Goal: Task Accomplishment & Management: Manage account settings

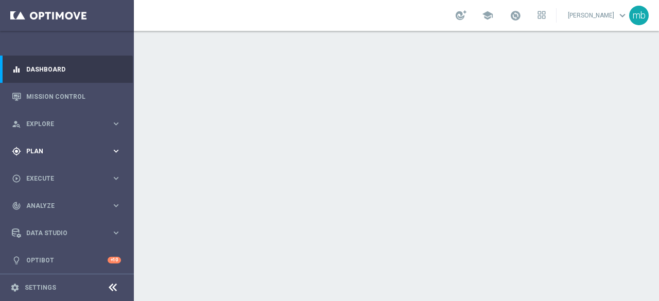
click at [119, 151] on div "gps_fixed Plan keyboard_arrow_right" at bounding box center [66, 151] width 133 height 27
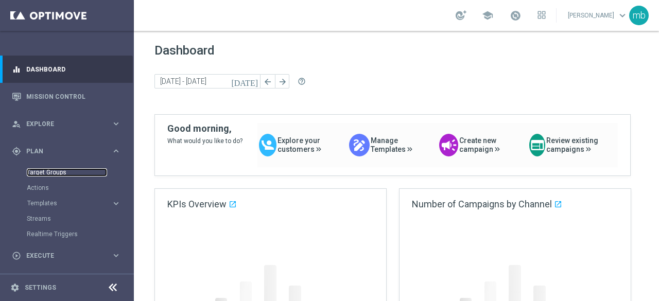
click at [53, 172] on link "Target Groups" at bounding box center [67, 172] width 80 height 8
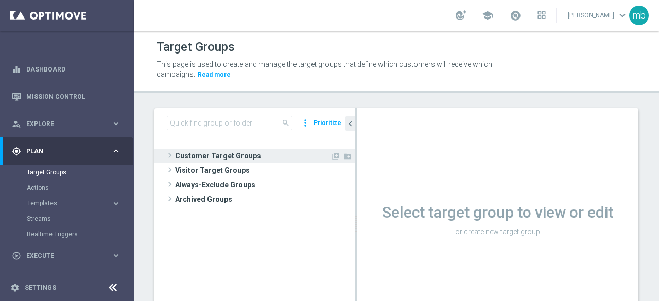
click at [170, 154] on span at bounding box center [170, 155] width 10 height 12
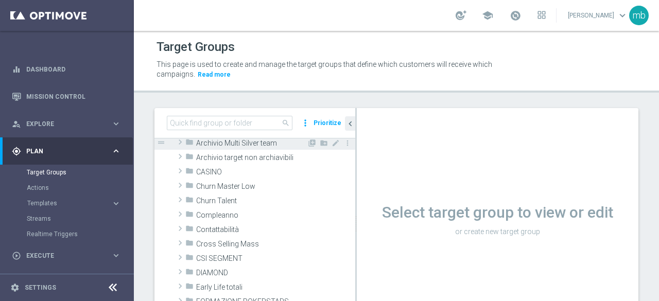
scroll to position [52, 0]
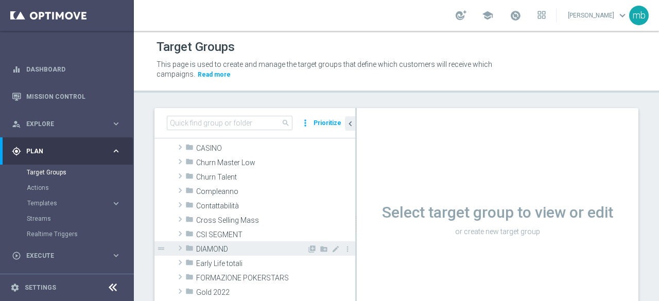
click at [180, 249] on span at bounding box center [180, 248] width 10 height 12
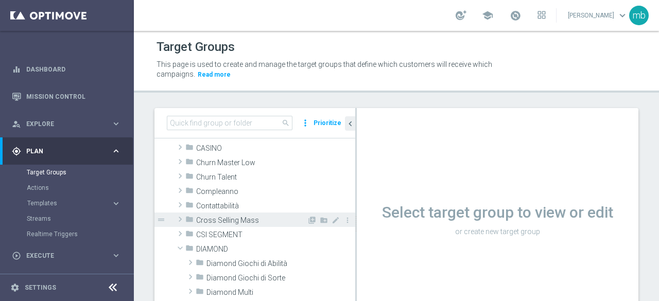
scroll to position [103, 0]
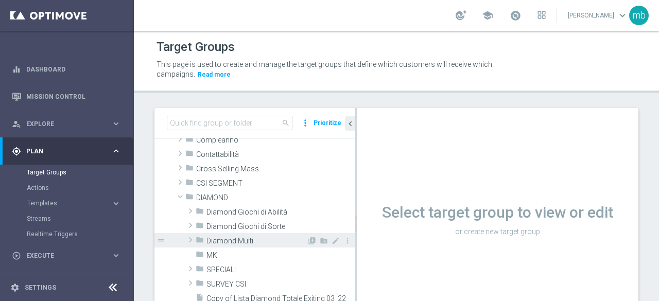
click at [191, 238] on span at bounding box center [190, 240] width 10 height 12
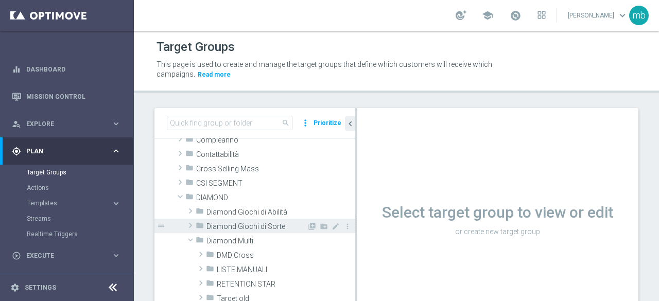
scroll to position [155, 0]
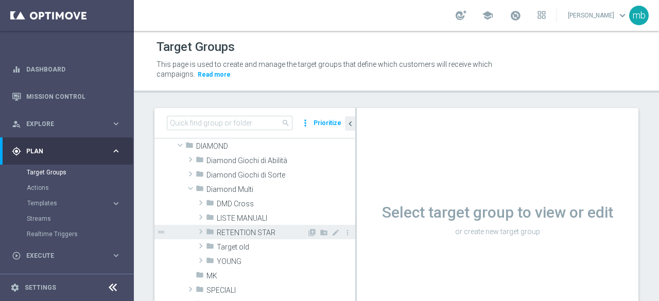
click at [237, 231] on span "RETENTION STAR" at bounding box center [262, 233] width 90 height 9
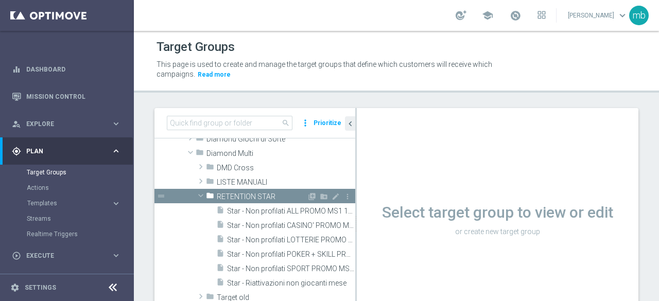
scroll to position [206, 0]
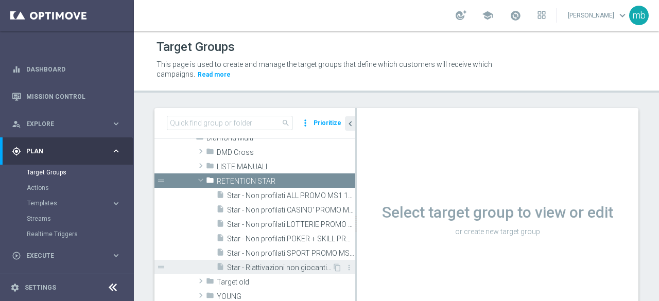
click at [261, 269] on span "Star - Riattivazioni non giocanti mese" at bounding box center [279, 268] width 105 height 9
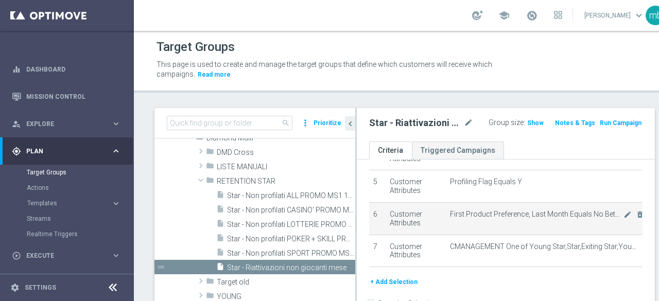
scroll to position [103, 0]
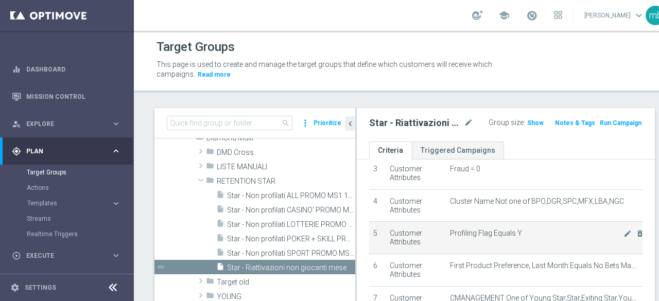
drag, startPoint x: 374, startPoint y: 209, endPoint x: 518, endPoint y: 241, distance: 147.6
click at [518, 241] on tbody "1 Customer Attributes Self Exclusion Equals NO mode_edit delete_forever 2 Custo…" at bounding box center [505, 206] width 273 height 226
copy tbody "4 Customer Attributes Cluster Name Not one of BPO,DGR,SPC,MFX,LBA,NGC mode_edit…"
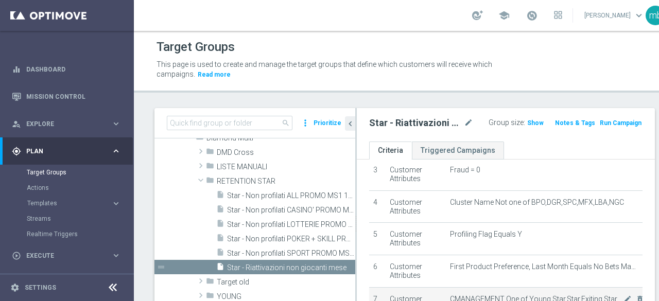
scroll to position [52, 0]
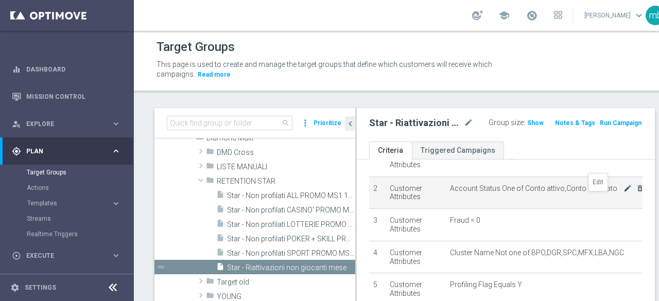
click at [624, 193] on icon "mode_edit" at bounding box center [628, 188] width 8 height 8
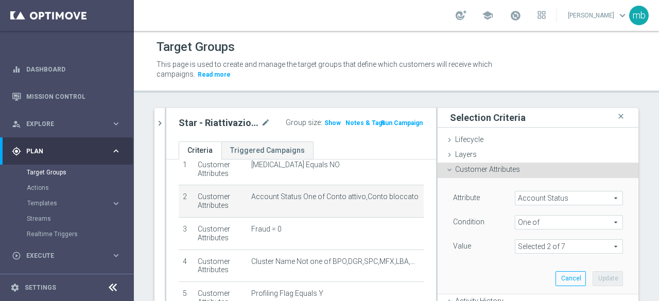
click at [601, 244] on span at bounding box center [569, 246] width 107 height 13
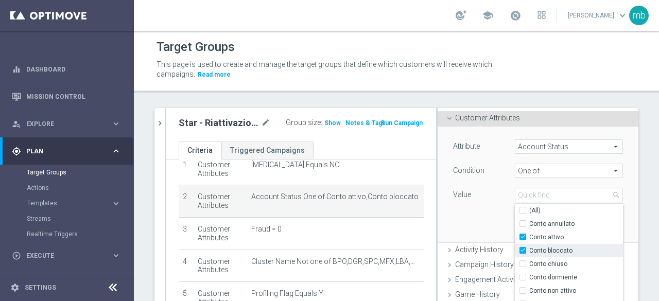
click at [523, 250] on input "Conto bloccato" at bounding box center [526, 251] width 7 height 7
checkbox input "false"
type input "Conto attivo"
click at [452, 223] on div "Attribute Account Status Account Status arrow_drop_down search Condition One of…" at bounding box center [538, 184] width 185 height 115
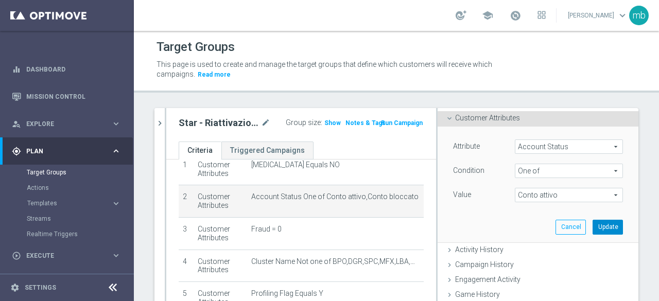
click at [594, 229] on button "Update" at bounding box center [608, 227] width 30 height 14
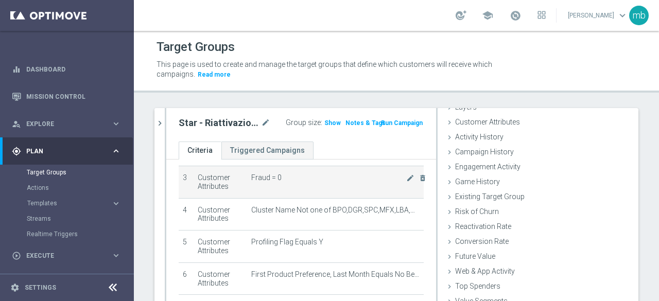
scroll to position [155, 0]
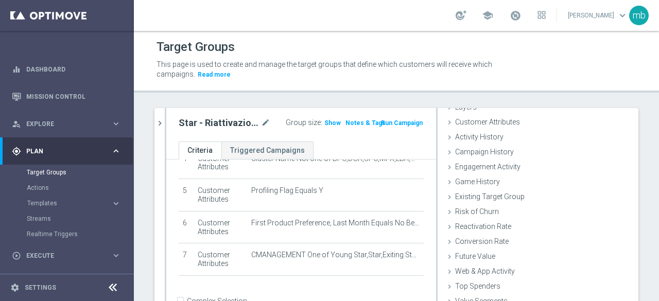
click at [649, 179] on div "search more_vert Prioritize Customer Target Groups library_add create_new_folde…" at bounding box center [396, 236] width 525 height 256
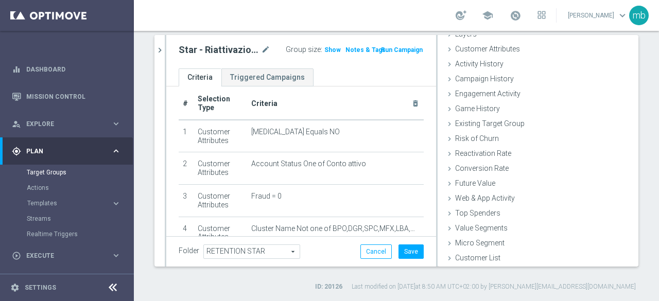
scroll to position [0, 0]
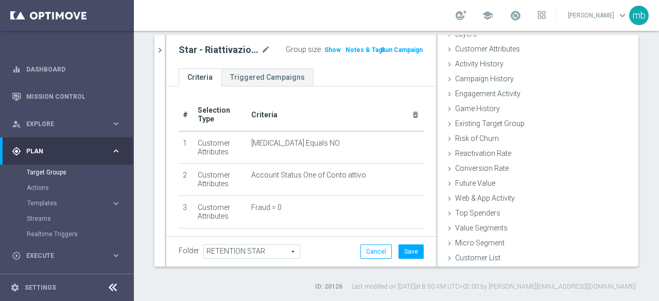
click at [522, 15] on link at bounding box center [515, 16] width 13 height 16
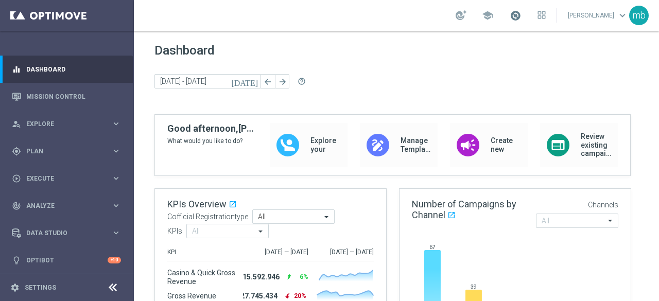
click at [519, 16] on span at bounding box center [515, 15] width 11 height 11
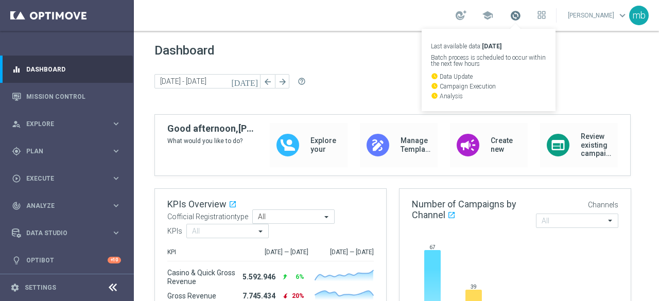
click at [521, 20] on span at bounding box center [515, 15] width 11 height 11
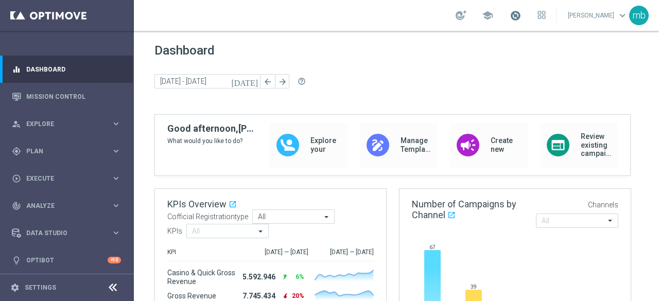
click at [521, 18] on span at bounding box center [515, 15] width 11 height 11
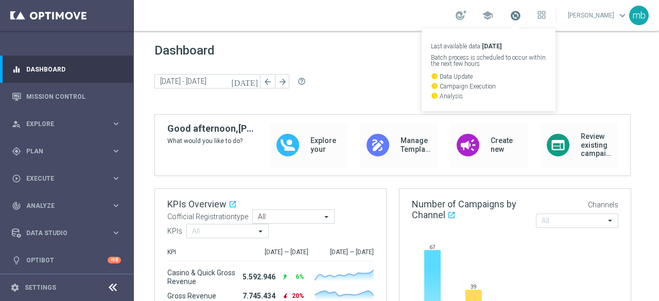
click at [521, 18] on span at bounding box center [515, 15] width 11 height 11
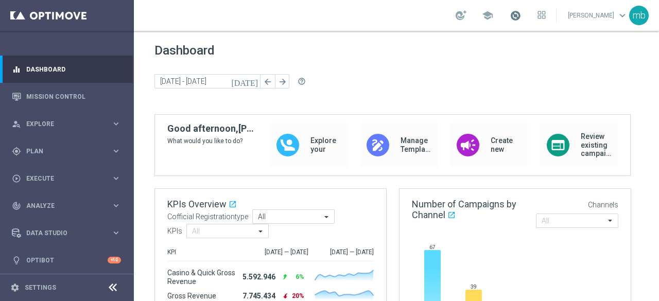
click at [521, 18] on span at bounding box center [515, 15] width 11 height 11
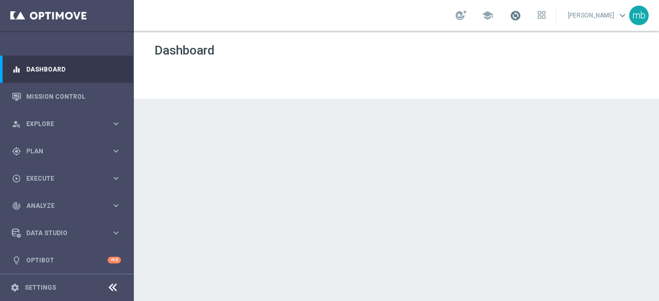
click at [520, 13] on span at bounding box center [515, 15] width 11 height 11
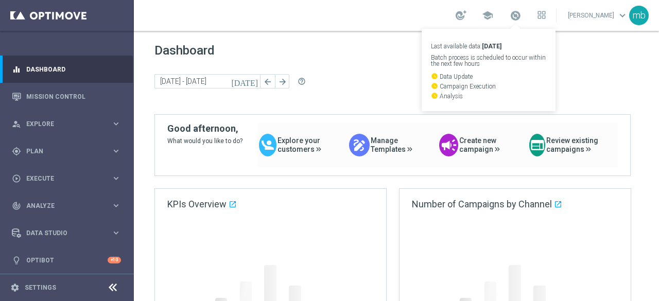
click at [347, 17] on div "school Last available data: 21 Sep 2025 Batch process is scheduled to occur wit…" at bounding box center [396, 15] width 525 height 31
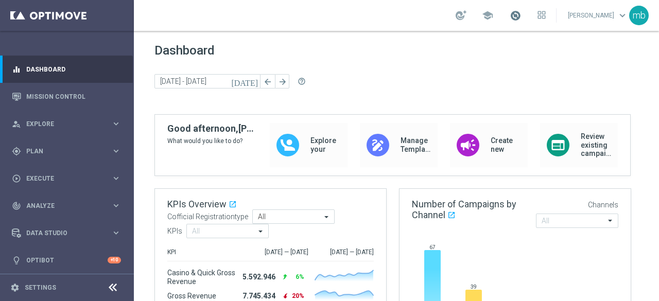
click at [521, 15] on span at bounding box center [515, 15] width 11 height 11
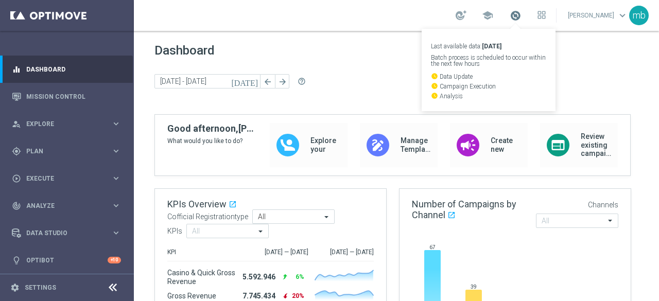
click at [521, 15] on span at bounding box center [515, 15] width 11 height 11
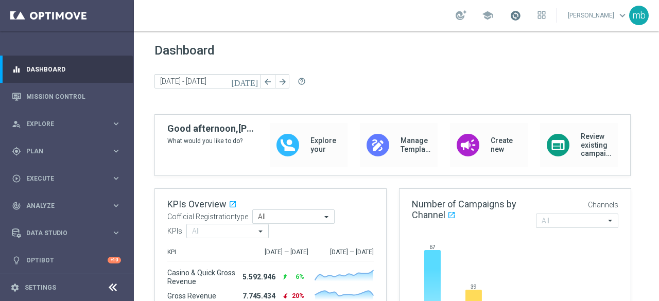
click at [521, 15] on span at bounding box center [515, 15] width 11 height 11
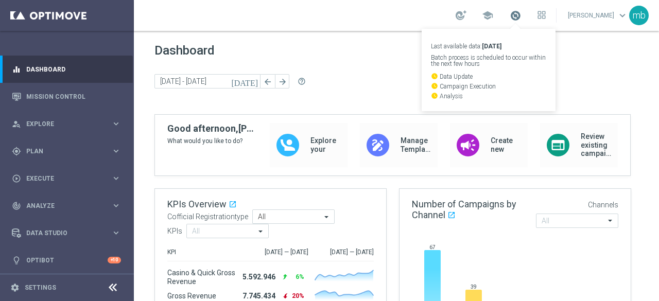
click at [521, 15] on span at bounding box center [515, 15] width 11 height 11
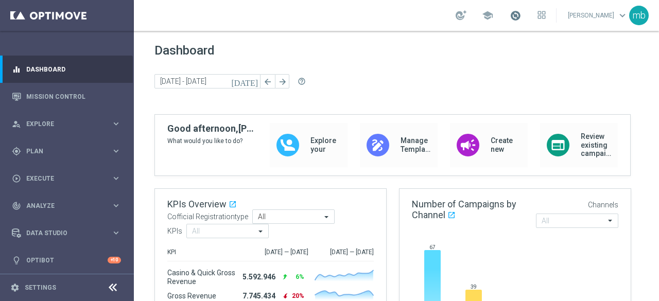
click at [520, 14] on span at bounding box center [515, 15] width 11 height 11
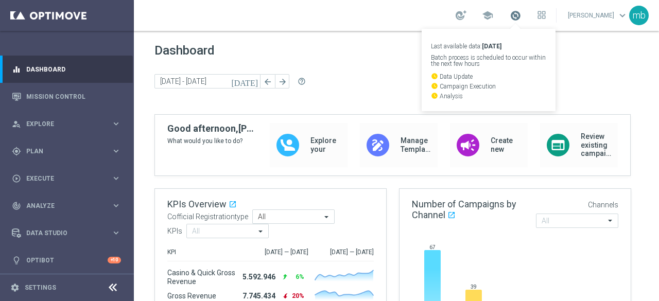
click at [520, 14] on span at bounding box center [515, 15] width 11 height 11
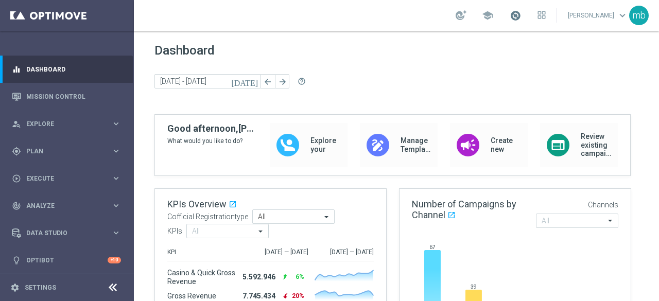
click at [520, 14] on span at bounding box center [515, 15] width 11 height 11
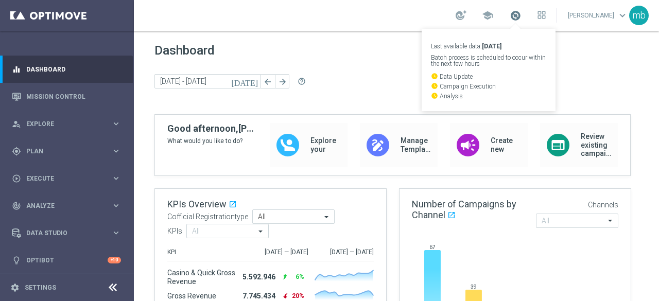
click at [518, 13] on span at bounding box center [515, 15] width 11 height 11
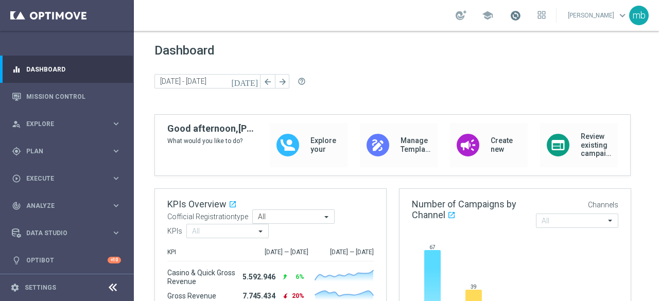
click at [518, 13] on span at bounding box center [515, 15] width 11 height 11
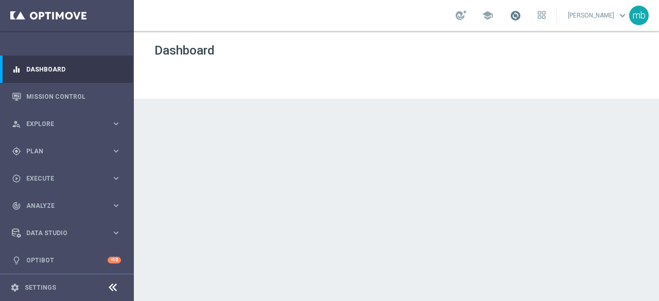
click at [519, 18] on span at bounding box center [515, 15] width 11 height 11
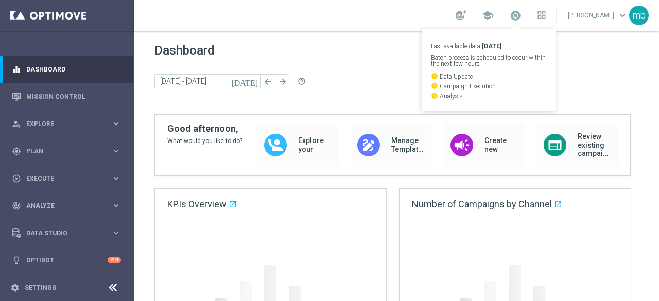
click at [363, 19] on div "school Last available data: [DATE] Batch process is scheduled to occur within t…" at bounding box center [396, 15] width 525 height 31
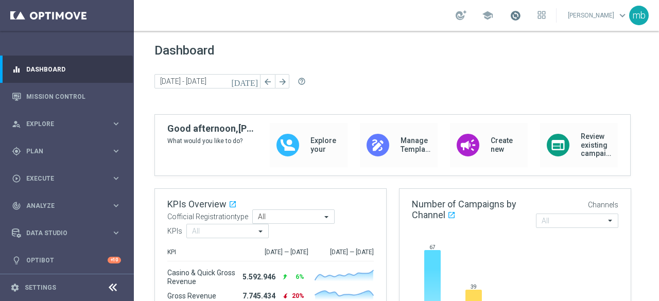
click at [517, 16] on span at bounding box center [515, 15] width 11 height 11
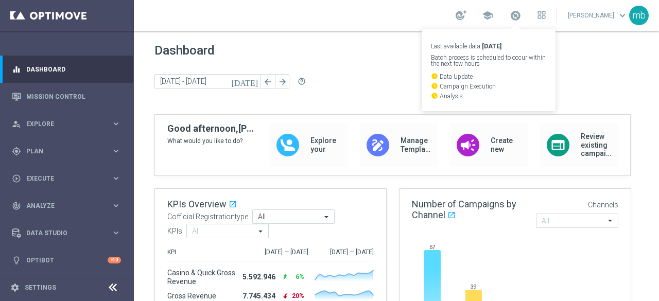
click at [387, 46] on span "Dashboard" at bounding box center [397, 50] width 484 height 14
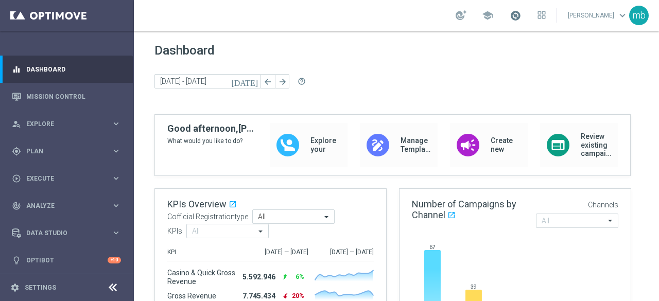
click at [518, 16] on span at bounding box center [515, 15] width 11 height 11
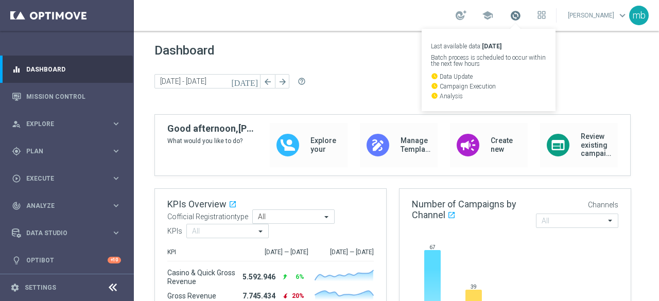
click at [518, 16] on span at bounding box center [515, 15] width 11 height 11
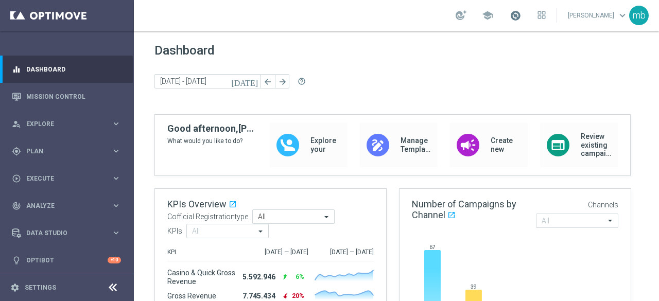
click at [518, 16] on span at bounding box center [515, 15] width 11 height 11
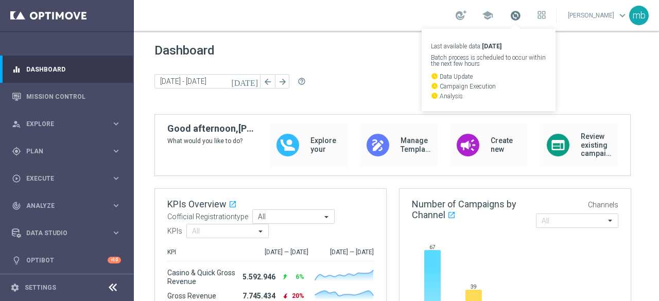
click at [519, 14] on span at bounding box center [515, 15] width 11 height 11
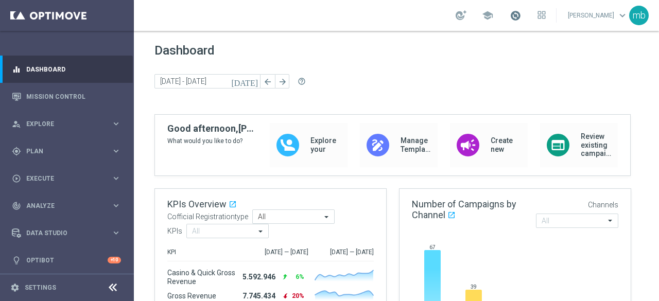
click at [519, 14] on span at bounding box center [515, 15] width 11 height 11
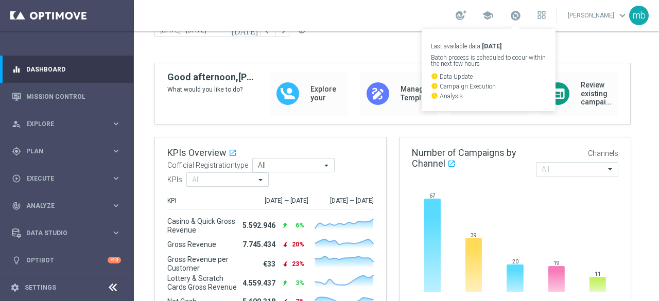
scroll to position [103, 0]
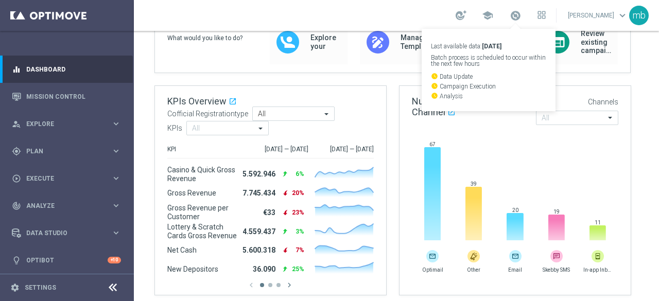
click at [341, 20] on div "school Last available data: [DATE] Batch process is scheduled to occur within t…" at bounding box center [396, 15] width 525 height 31
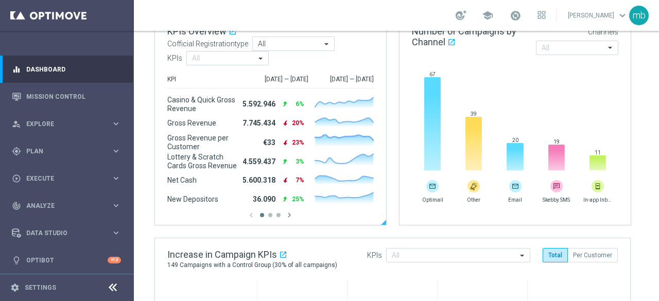
scroll to position [258, 0]
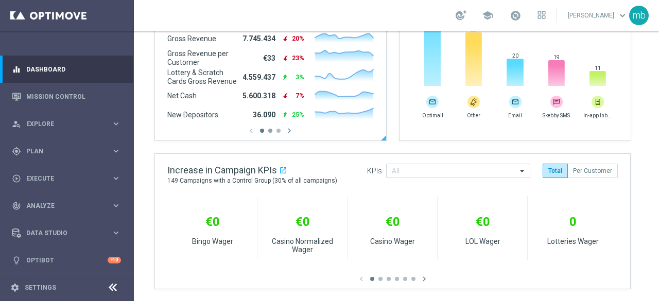
click at [271, 131] on button "button" at bounding box center [270, 131] width 4 height 4
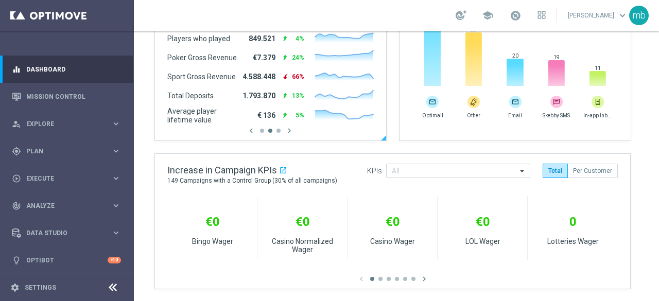
click at [262, 133] on div "chevron_left chevron_right" at bounding box center [270, 130] width 207 height 9
click at [262, 131] on button "button" at bounding box center [262, 131] width 4 height 4
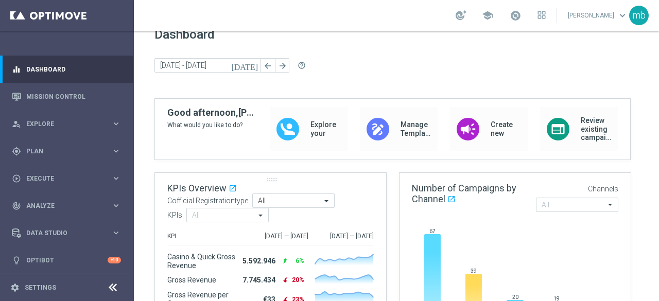
scroll to position [0, 0]
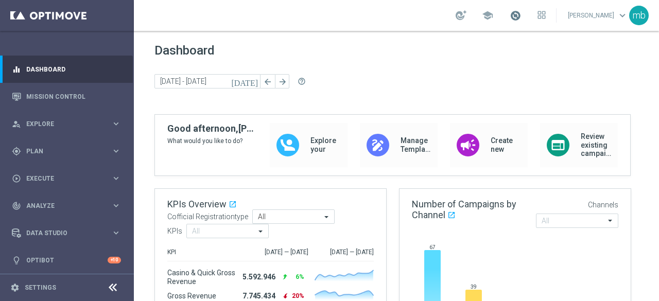
click at [521, 16] on span at bounding box center [515, 15] width 11 height 11
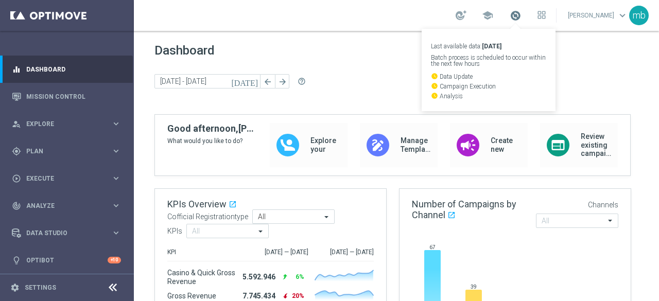
click at [521, 16] on span at bounding box center [515, 15] width 11 height 11
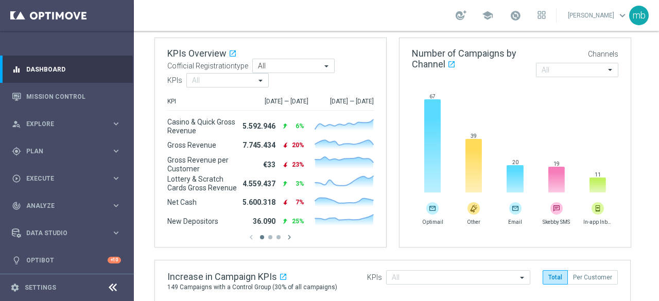
scroll to position [155, 0]
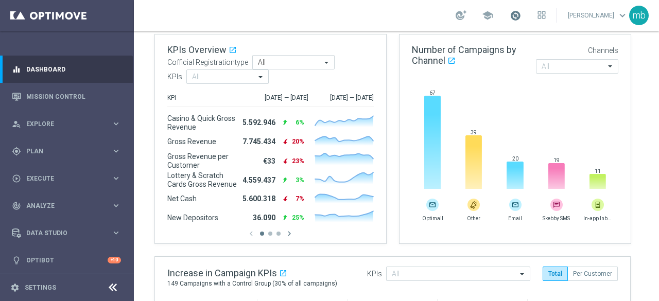
click at [516, 18] on span at bounding box center [515, 15] width 11 height 11
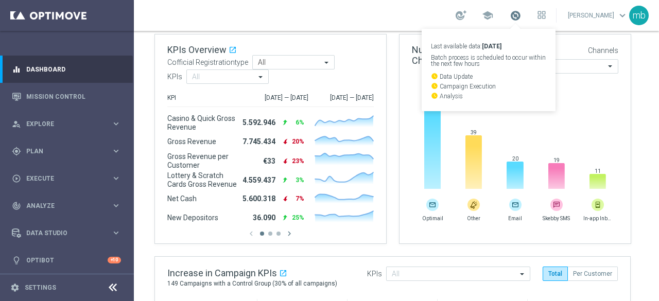
click at [519, 17] on span at bounding box center [515, 15] width 11 height 11
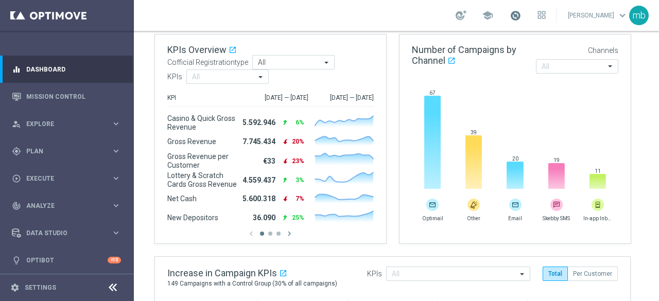
click at [519, 17] on span at bounding box center [515, 15] width 11 height 11
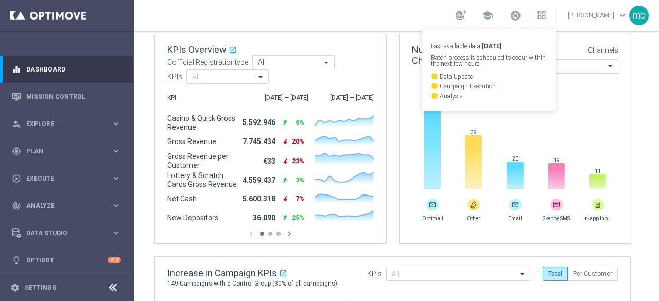
click at [355, 14] on div "school Last available data: 21 Sep 2025 Batch process is scheduled to occur wit…" at bounding box center [396, 15] width 525 height 31
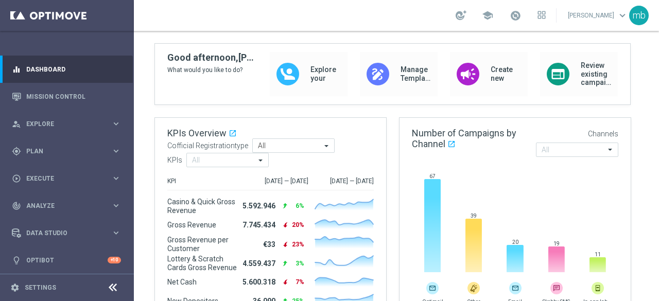
scroll to position [0, 0]
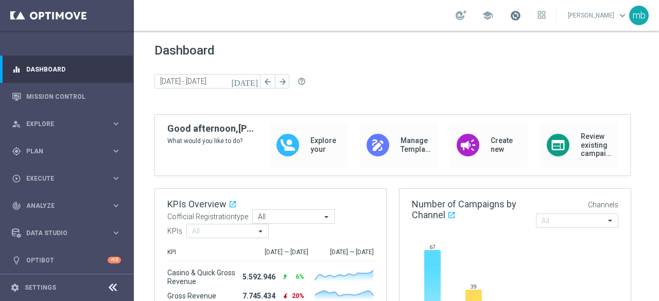
click at [521, 16] on span at bounding box center [515, 15] width 11 height 11
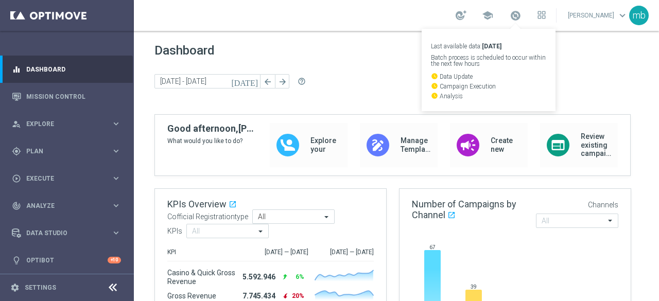
click at [311, 14] on div "school Last available data: 21 Sep 2025 Batch process is scheduled to occur wit…" at bounding box center [396, 15] width 525 height 31
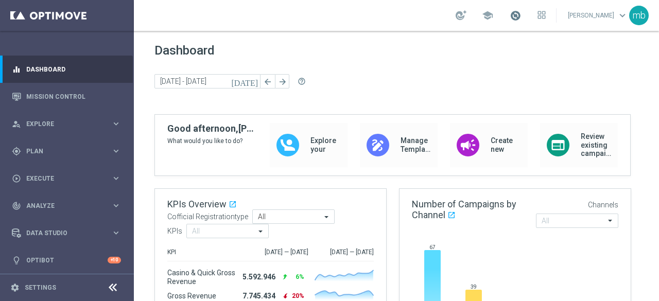
click at [521, 12] on span at bounding box center [515, 15] width 11 height 11
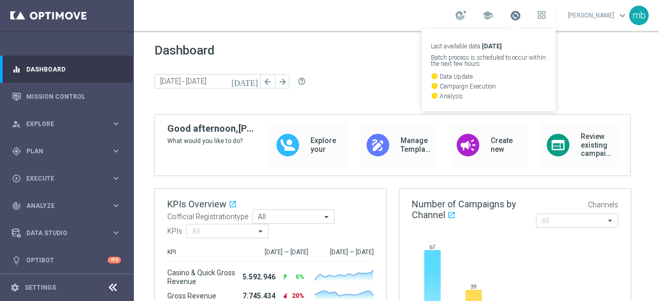
click at [519, 16] on span at bounding box center [515, 15] width 11 height 11
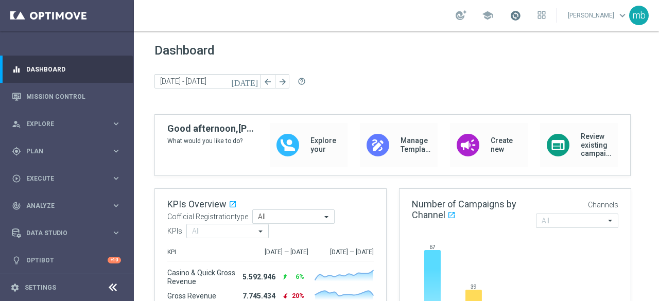
click at [519, 16] on span at bounding box center [515, 15] width 11 height 11
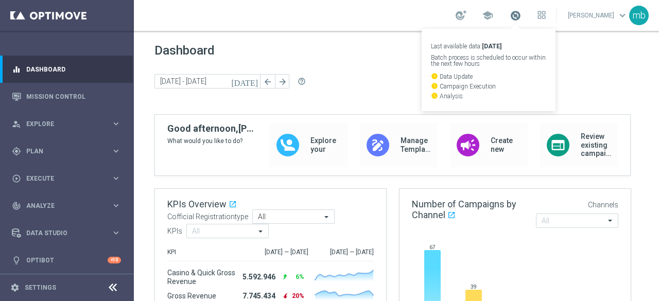
click at [519, 15] on span at bounding box center [515, 15] width 11 height 11
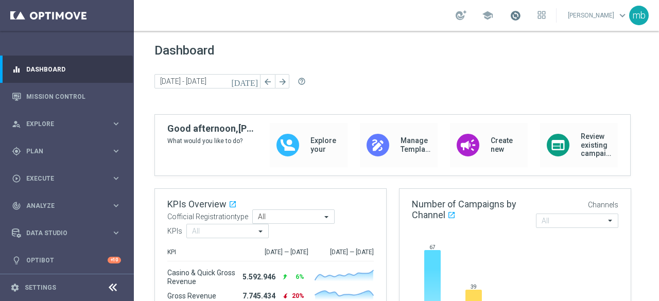
click at [519, 15] on span at bounding box center [515, 15] width 11 height 11
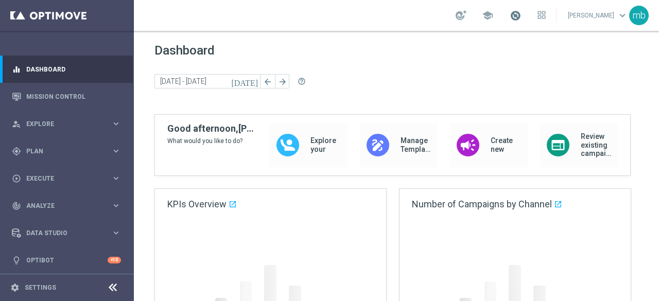
click at [520, 13] on span at bounding box center [515, 15] width 11 height 11
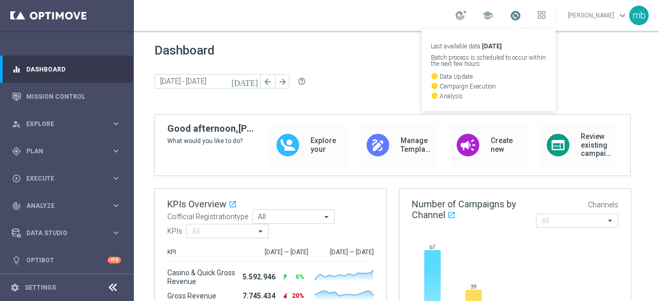
click at [521, 16] on span at bounding box center [515, 15] width 11 height 11
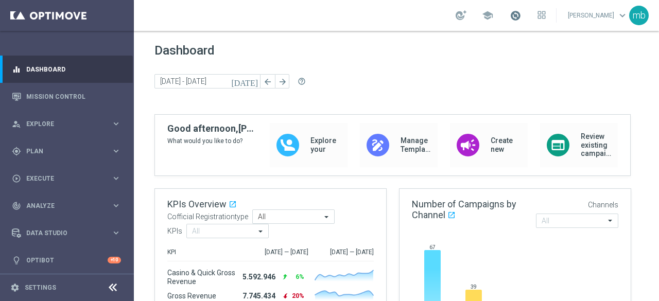
click at [521, 16] on span at bounding box center [515, 15] width 11 height 11
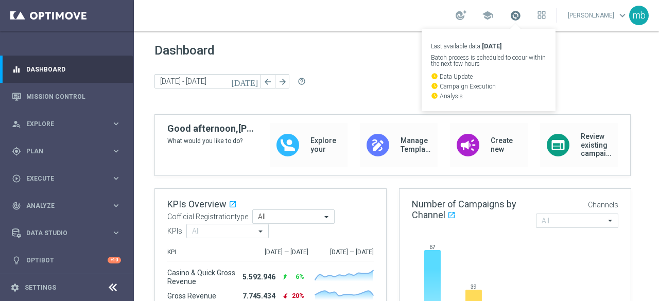
click at [519, 14] on span at bounding box center [515, 15] width 11 height 11
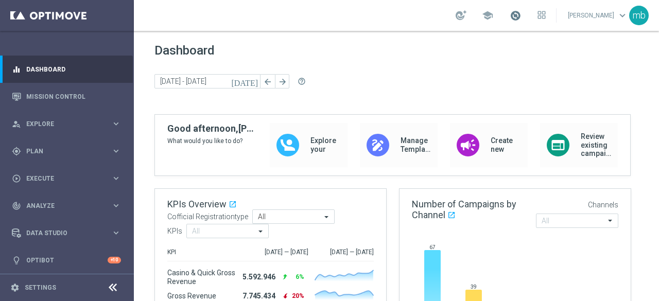
click at [519, 14] on span at bounding box center [515, 15] width 11 height 11
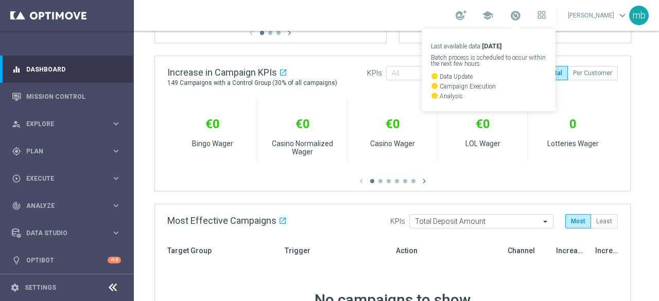
scroll to position [206, 0]
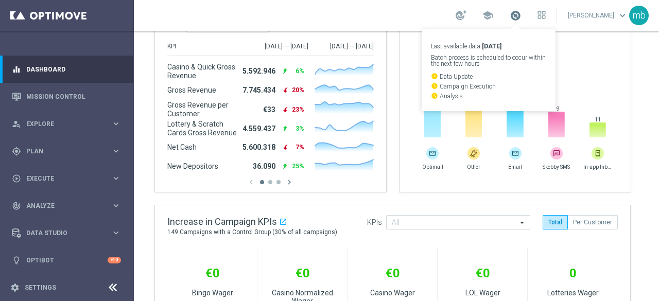
click at [519, 14] on span at bounding box center [515, 15] width 11 height 11
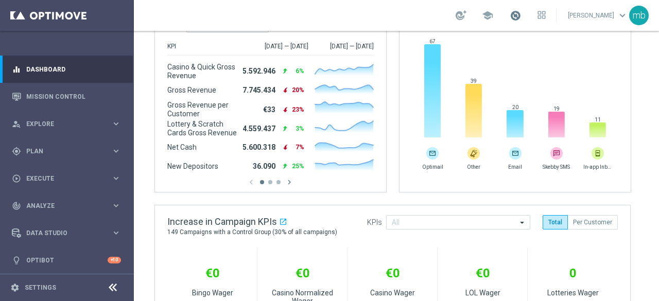
click at [519, 14] on span at bounding box center [515, 15] width 11 height 11
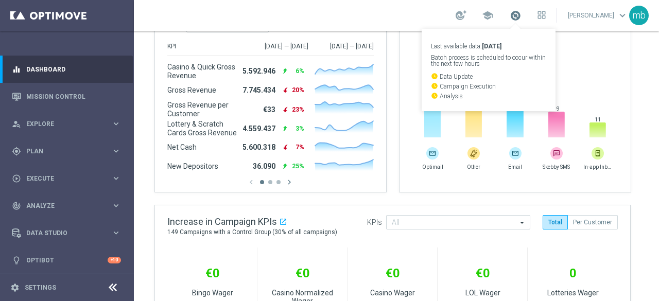
click at [519, 13] on span at bounding box center [515, 15] width 11 height 11
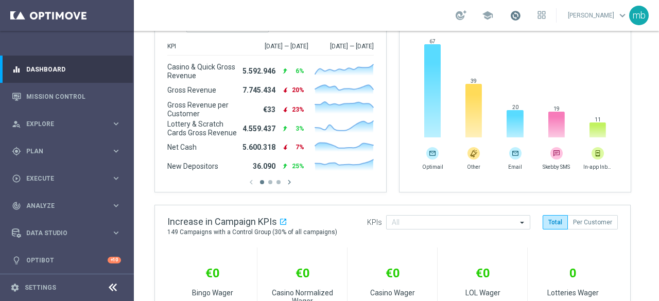
click at [519, 13] on span at bounding box center [515, 15] width 11 height 11
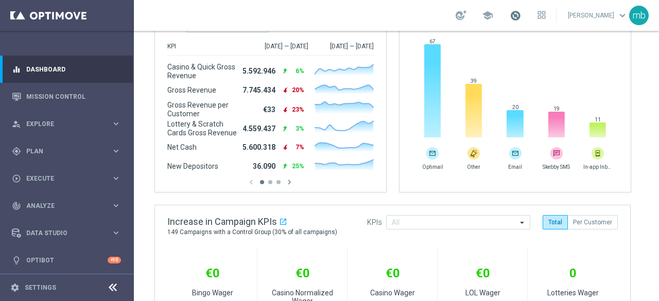
click at [517, 18] on span at bounding box center [515, 15] width 11 height 11
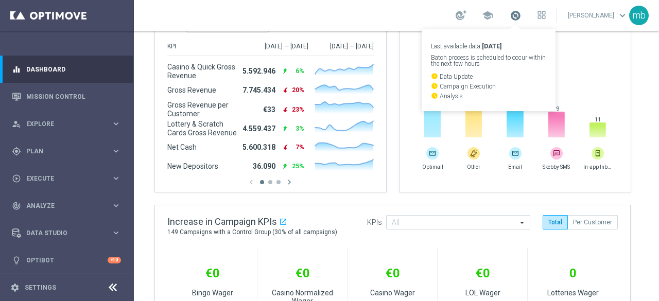
click at [517, 18] on span at bounding box center [515, 15] width 11 height 11
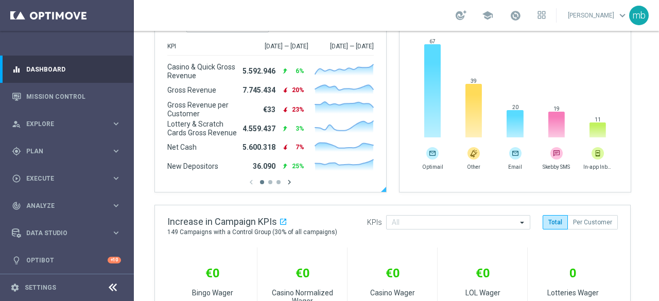
click at [290, 183] on icon "chevron_right" at bounding box center [289, 182] width 9 height 9
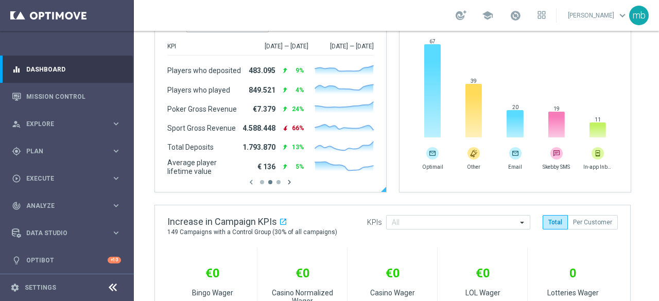
click at [290, 183] on icon "chevron_right" at bounding box center [289, 182] width 9 height 9
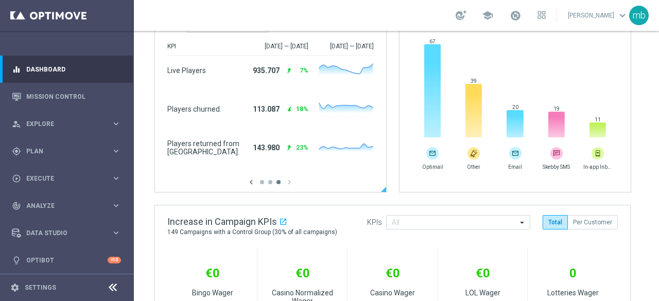
click at [251, 184] on icon "chevron_left" at bounding box center [251, 182] width 9 height 9
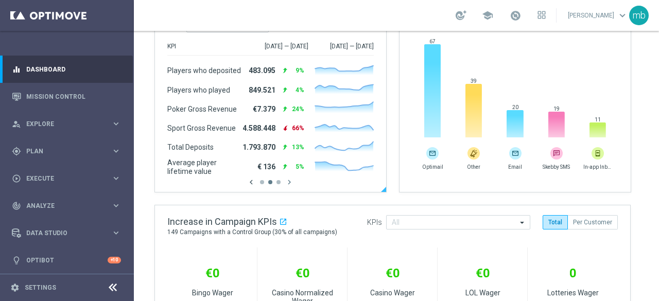
click at [251, 183] on icon "chevron_left" at bounding box center [251, 182] width 9 height 9
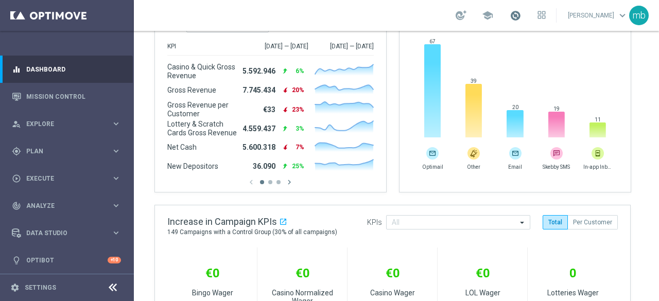
click at [521, 13] on span at bounding box center [515, 15] width 11 height 11
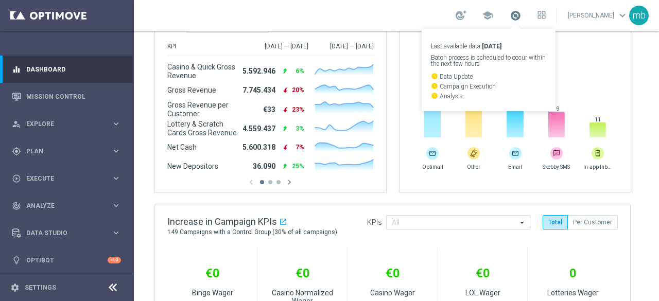
click at [514, 15] on span at bounding box center [515, 15] width 11 height 11
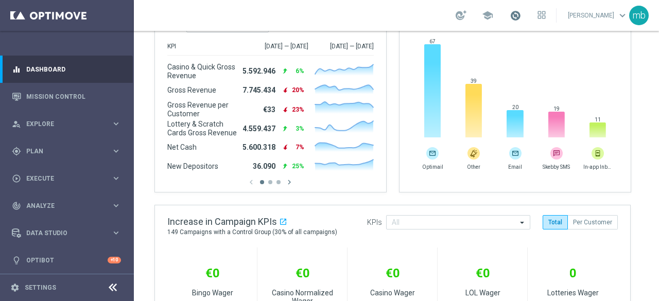
click at [519, 16] on span at bounding box center [515, 15] width 11 height 11
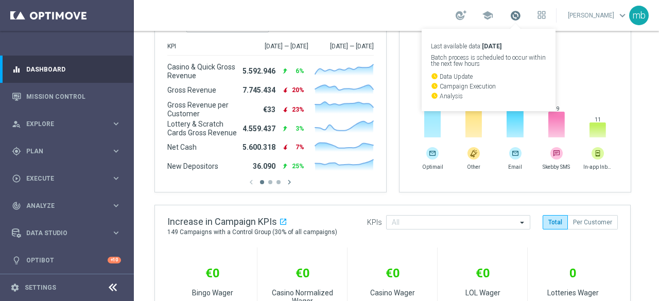
click at [516, 15] on span at bounding box center [515, 15] width 11 height 11
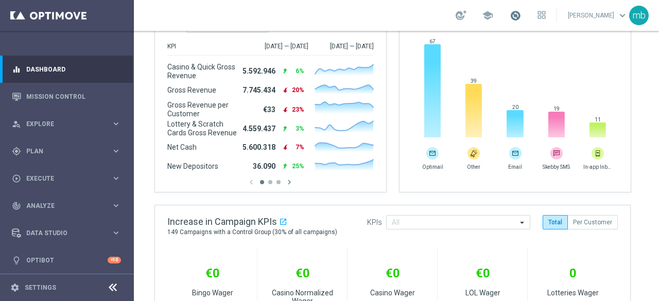
click at [516, 15] on span at bounding box center [515, 15] width 11 height 11
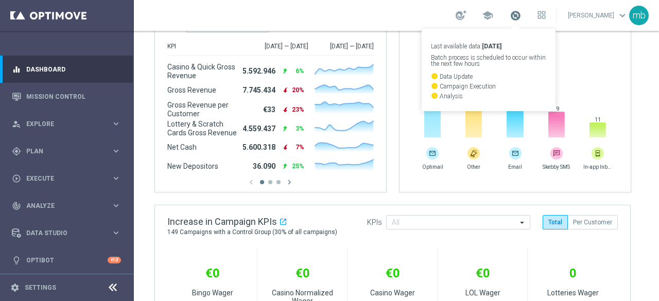
click at [519, 14] on span at bounding box center [515, 15] width 11 height 11
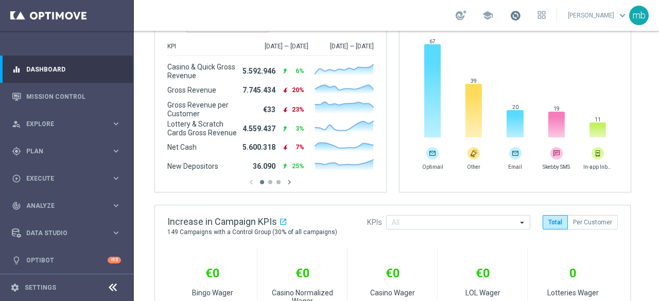
click at [519, 14] on span at bounding box center [515, 15] width 11 height 11
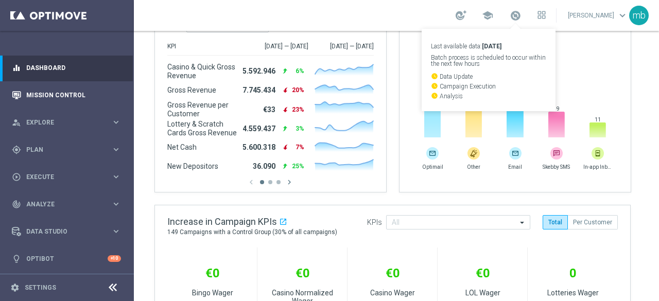
scroll to position [2, 0]
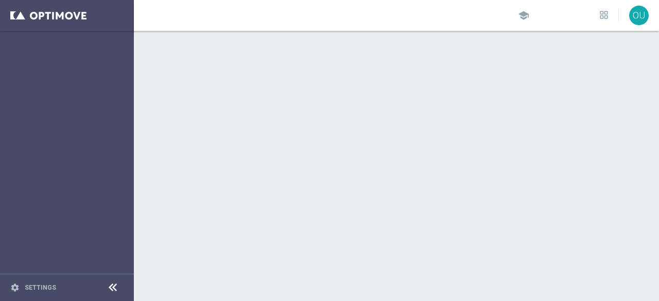
click at [447, 24] on div "school OU" at bounding box center [396, 15] width 525 height 31
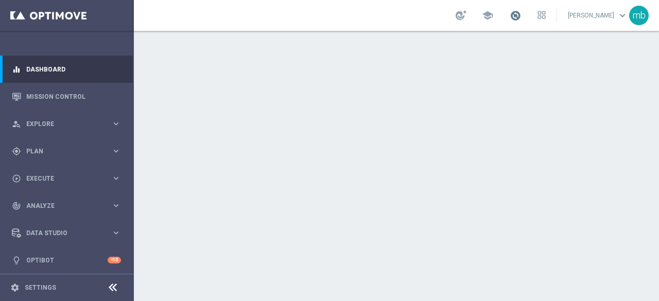
click at [521, 14] on span at bounding box center [515, 15] width 11 height 11
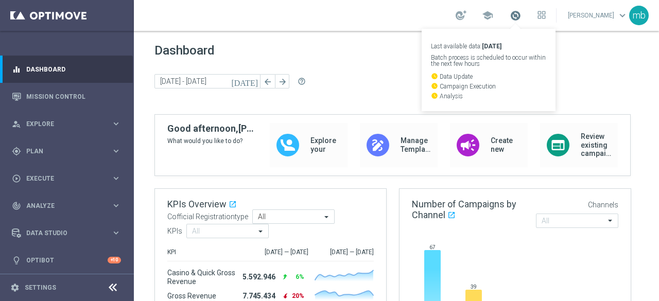
click at [520, 16] on span at bounding box center [515, 15] width 11 height 11
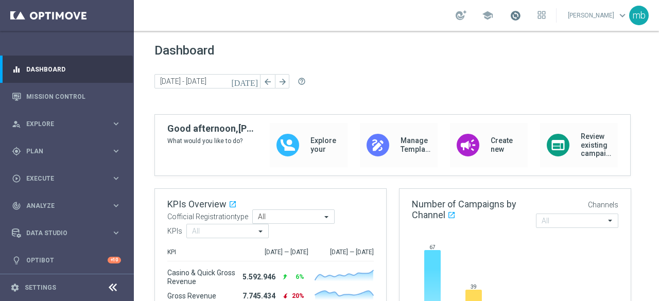
click at [520, 16] on span at bounding box center [515, 15] width 11 height 11
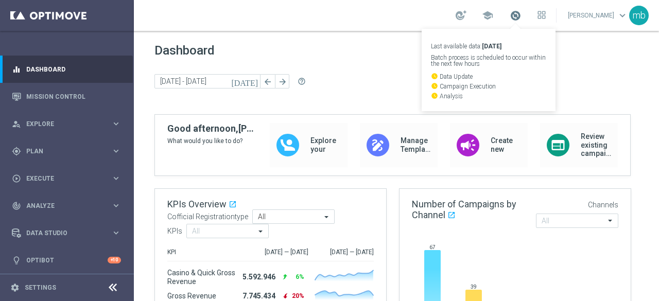
click at [515, 17] on span at bounding box center [515, 15] width 11 height 11
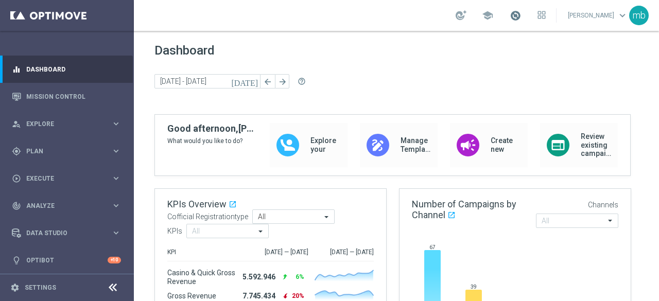
click at [519, 17] on span at bounding box center [515, 15] width 11 height 11
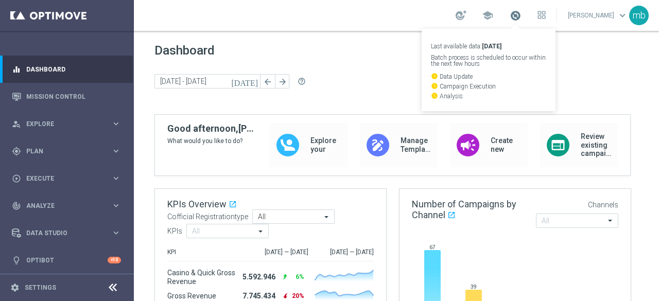
click at [519, 17] on span at bounding box center [515, 15] width 11 height 11
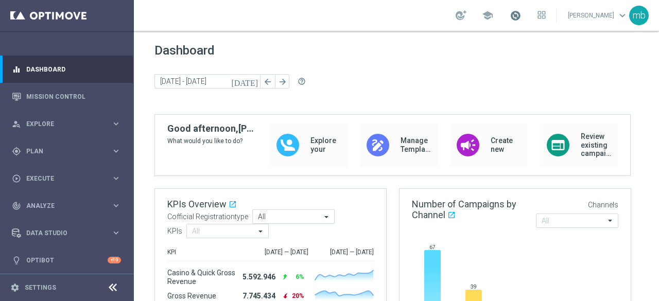
click at [519, 16] on span at bounding box center [515, 15] width 11 height 11
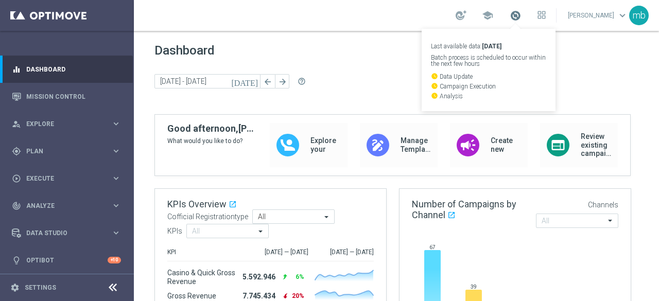
click at [519, 17] on span at bounding box center [515, 15] width 11 height 11
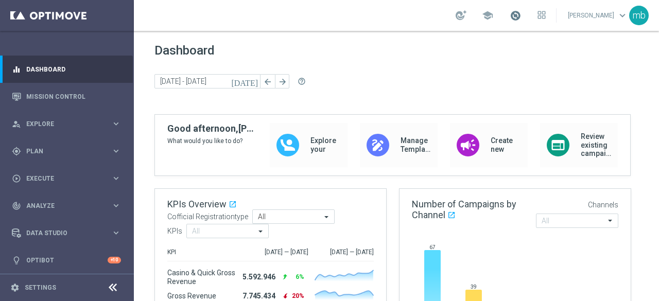
click at [519, 17] on span at bounding box center [515, 15] width 11 height 11
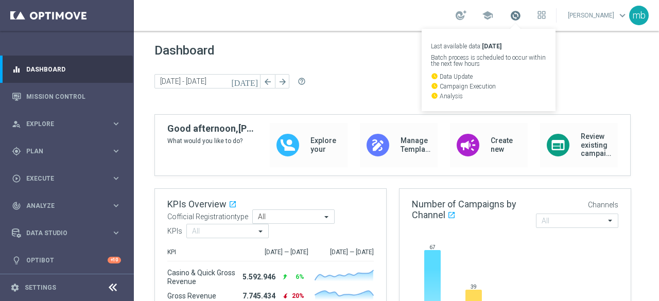
click at [519, 16] on span at bounding box center [515, 15] width 11 height 11
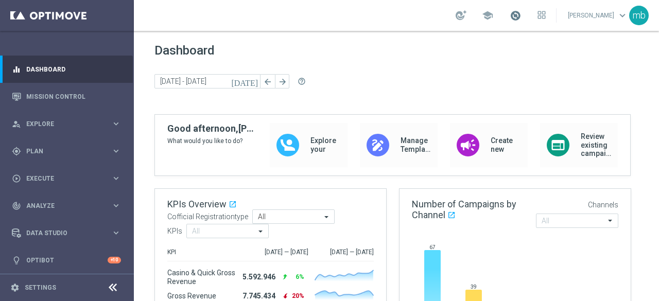
click at [519, 16] on span at bounding box center [515, 15] width 11 height 11
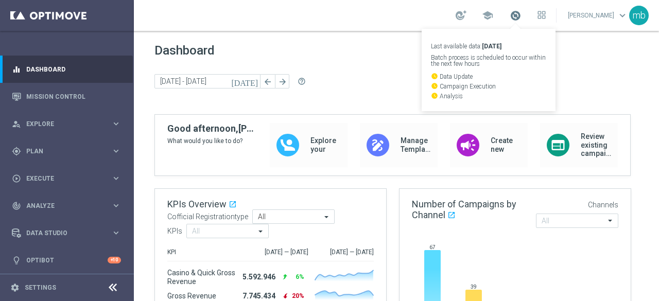
click at [521, 16] on span at bounding box center [515, 15] width 11 height 11
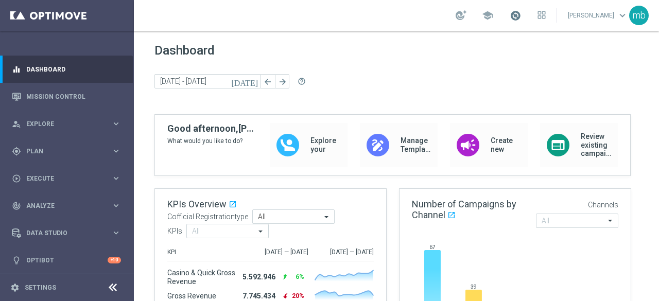
click at [521, 16] on span at bounding box center [515, 15] width 11 height 11
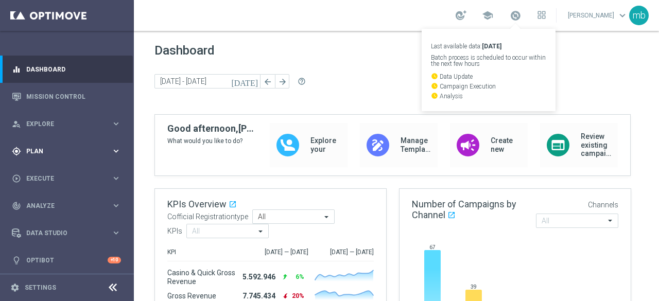
click at [114, 150] on icon "keyboard_arrow_right" at bounding box center [116, 151] width 10 height 10
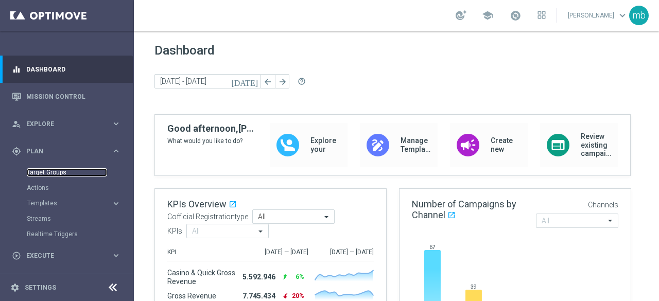
click at [49, 175] on link "Target Groups" at bounding box center [67, 172] width 80 height 8
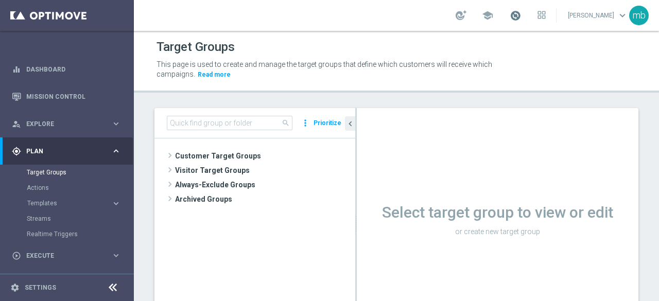
click at [516, 14] on span at bounding box center [515, 15] width 11 height 11
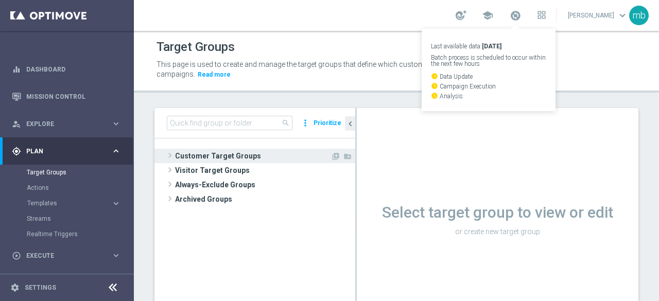
click at [171, 153] on span at bounding box center [170, 155] width 10 height 12
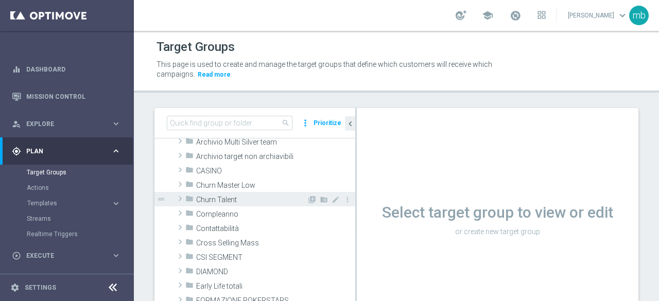
scroll to position [52, 0]
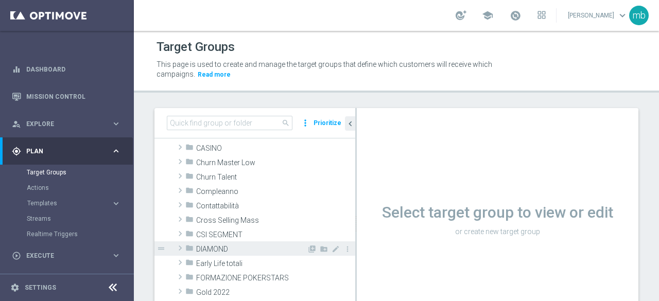
click at [178, 249] on span at bounding box center [180, 248] width 10 height 12
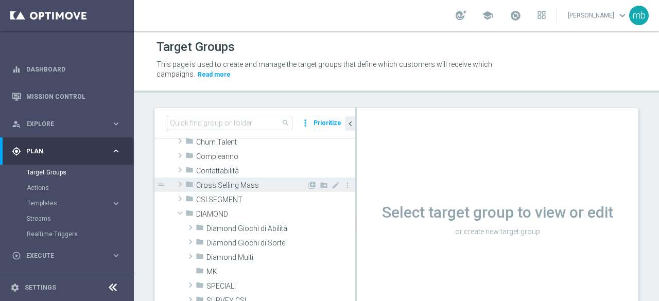
scroll to position [103, 0]
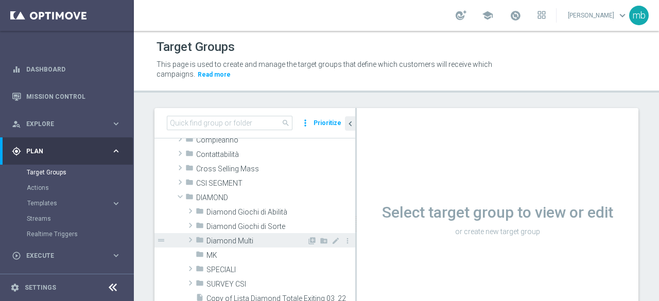
click at [187, 241] on span at bounding box center [190, 240] width 10 height 12
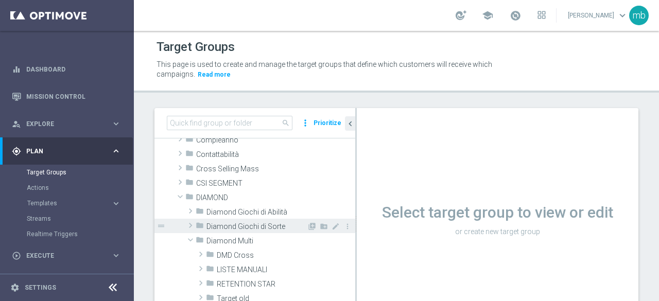
scroll to position [155, 0]
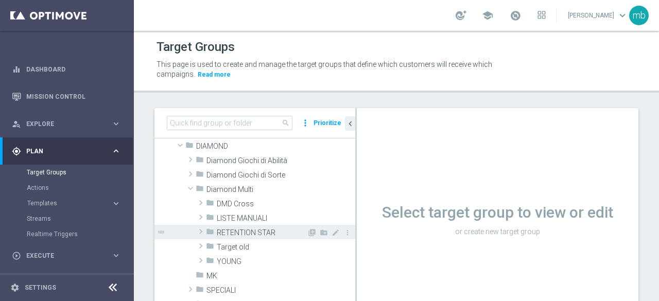
click at [199, 232] on span at bounding box center [201, 232] width 10 height 12
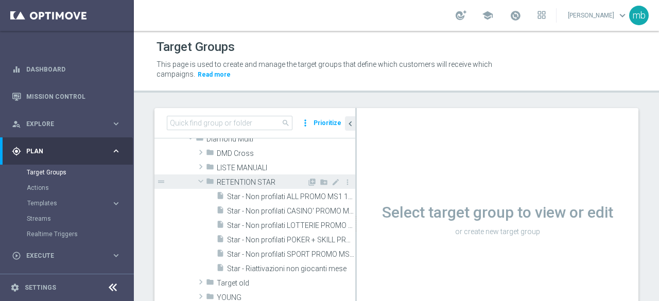
scroll to position [206, 0]
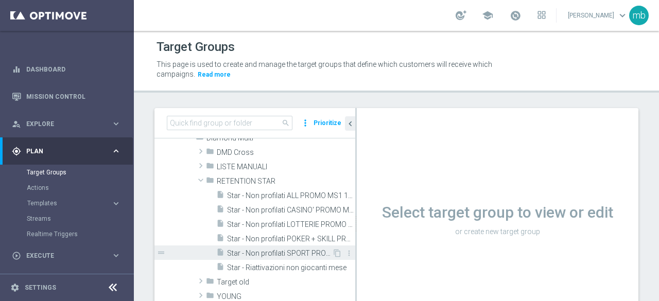
click at [266, 253] on span "Star - Non profilati SPORT PROMO MS1 1M (3m)" at bounding box center [279, 253] width 105 height 9
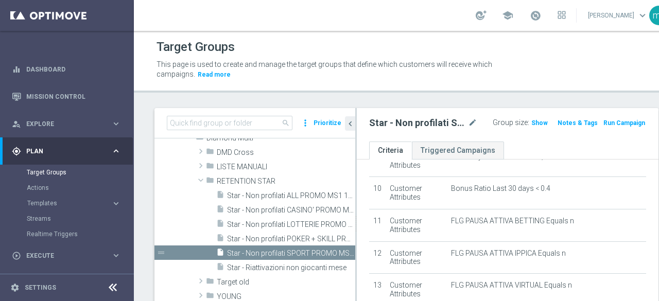
scroll to position [361, 0]
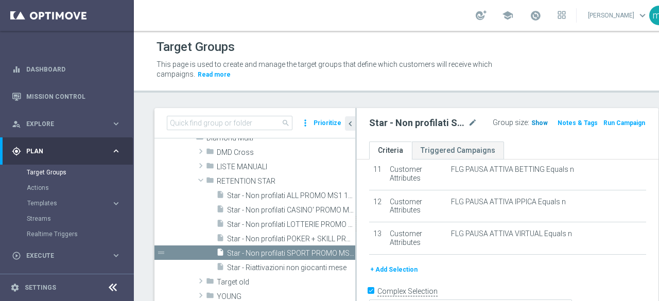
click at [532, 123] on span "Show" at bounding box center [540, 122] width 16 height 7
click at [532, 124] on span "359" at bounding box center [538, 124] width 13 height 10
click at [310, 255] on span "Star - Non profilati SPORT PROMO MS1 1M (3m)" at bounding box center [279, 253] width 105 height 9
click at [532, 122] on span "Show" at bounding box center [540, 122] width 16 height 7
click at [532, 122] on span "378" at bounding box center [538, 124] width 13 height 10
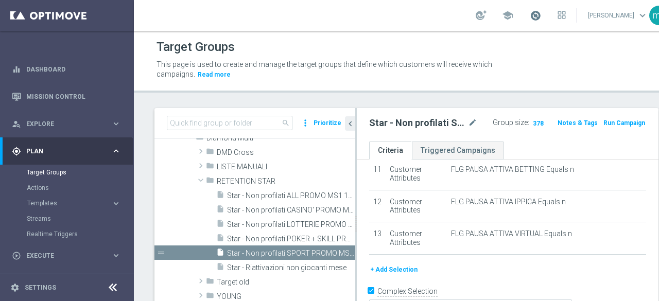
click at [530, 14] on span at bounding box center [535, 15] width 11 height 11
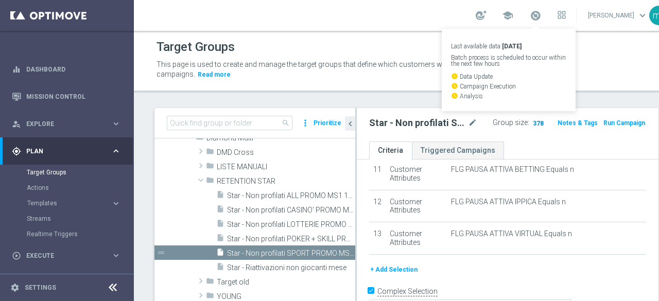
click at [532, 121] on span "378" at bounding box center [538, 124] width 13 height 10
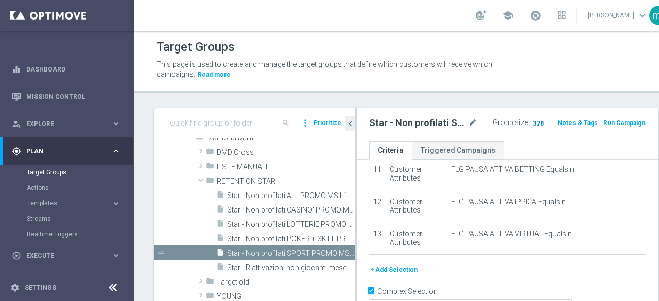
click at [532, 122] on span "378" at bounding box center [538, 124] width 13 height 10
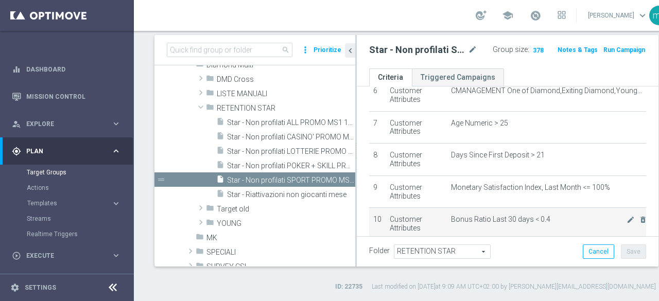
scroll to position [164, 0]
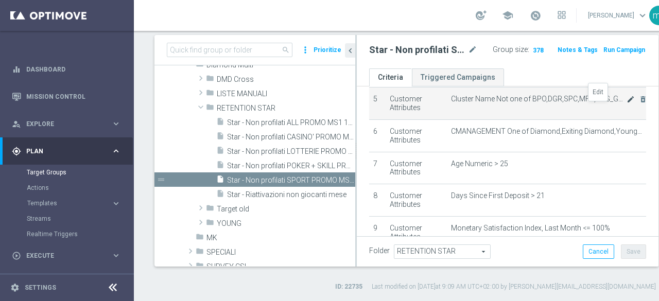
click at [627, 104] on icon "mode_edit" at bounding box center [631, 99] width 8 height 8
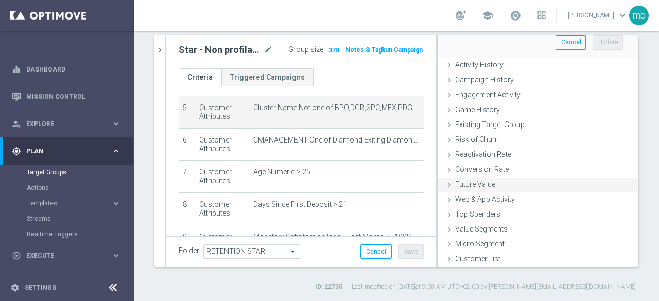
scroll to position [0, 0]
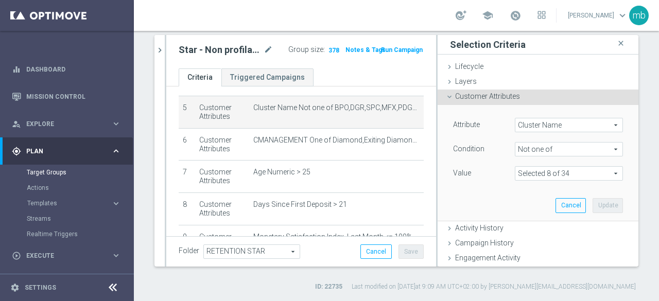
click at [598, 174] on span at bounding box center [569, 173] width 107 height 13
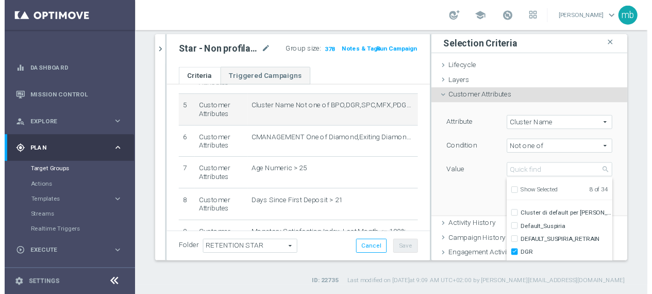
scroll to position [155, 0]
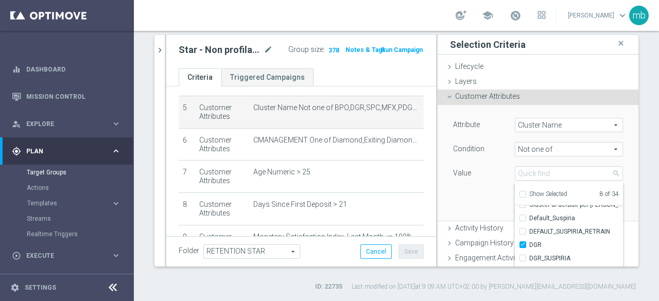
click at [463, 210] on div "Attribute Cluster Name Cluster Name arrow_drop_down search Condition Not one of…" at bounding box center [538, 162] width 185 height 115
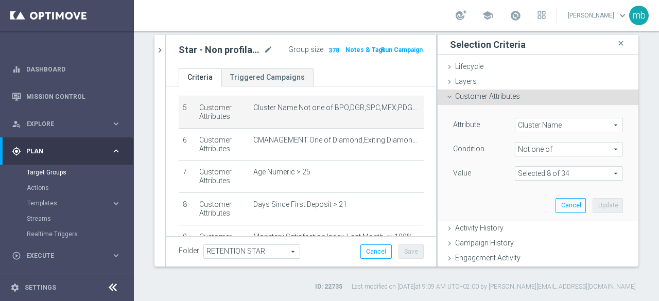
click at [397, 47] on button "Run Campaign" at bounding box center [402, 49] width 44 height 11
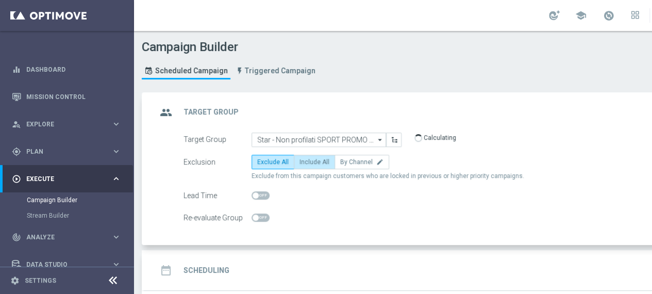
click at [314, 164] on label "Include All" at bounding box center [314, 162] width 41 height 14
click at [306, 164] on input "Include All" at bounding box center [302, 163] width 7 height 7
radio input "true"
click at [614, 15] on span at bounding box center [608, 15] width 11 height 11
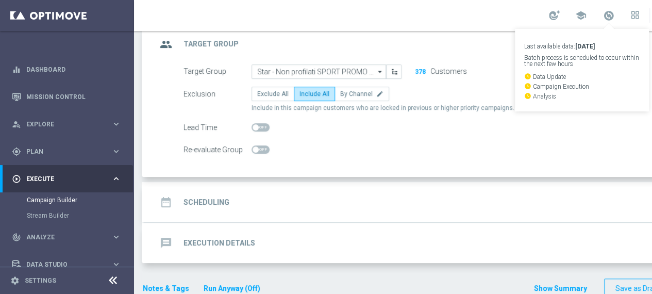
scroll to position [83, 0]
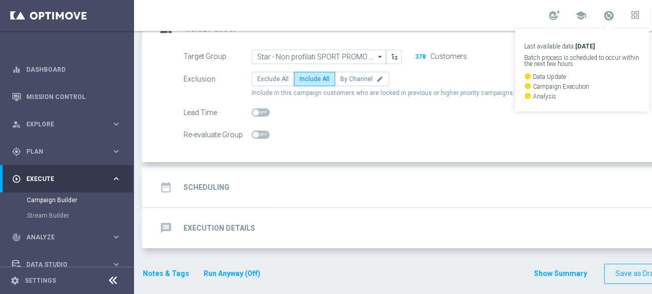
click at [216, 187] on h2 "Scheduling" at bounding box center [206, 187] width 46 height 10
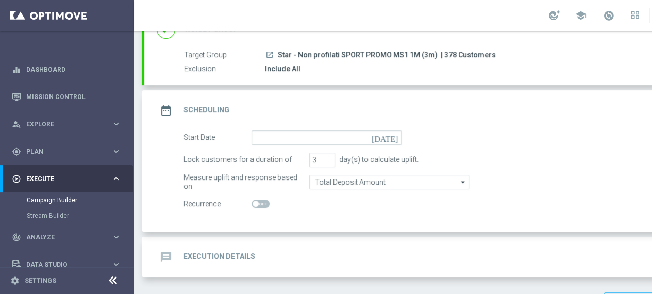
click at [392, 136] on icon "today" at bounding box center [386, 135] width 30 height 11
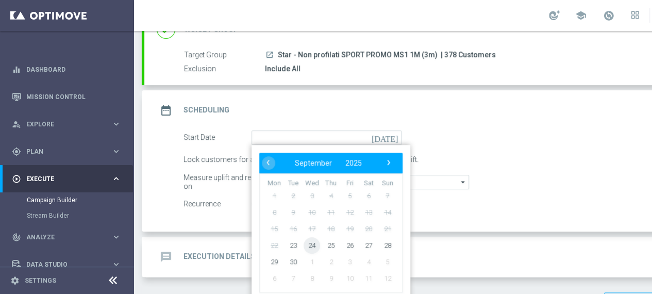
click at [307, 243] on span "24" at bounding box center [311, 244] width 16 height 16
type input "24 Sep 2025"
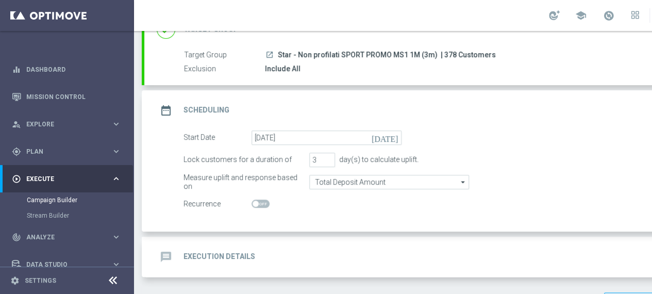
scroll to position [112, 0]
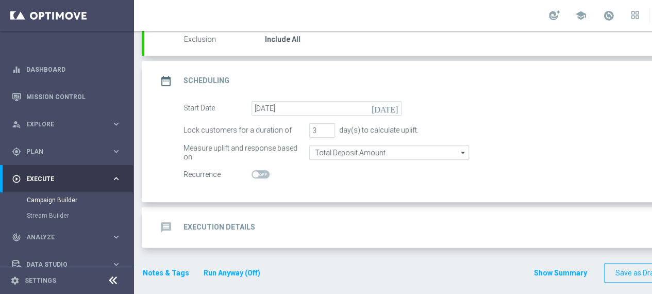
click at [214, 229] on h2 "Execution Details" at bounding box center [219, 227] width 72 height 10
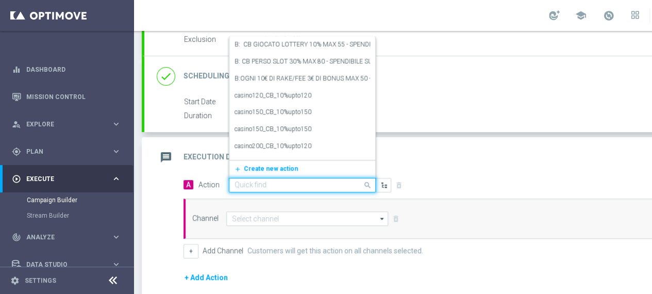
click at [351, 185] on div at bounding box center [302, 185] width 146 height 9
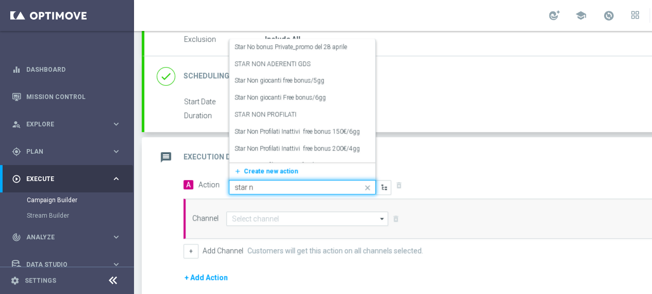
type input "star no"
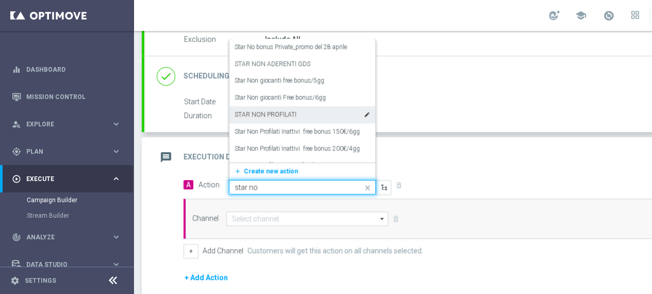
click at [274, 109] on div "STAR NON PROFILATI edit" at bounding box center [301, 114] width 135 height 17
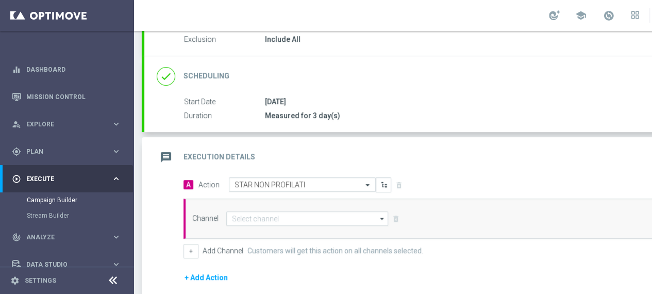
click at [381, 213] on icon "arrow_drop_down" at bounding box center [382, 218] width 10 height 13
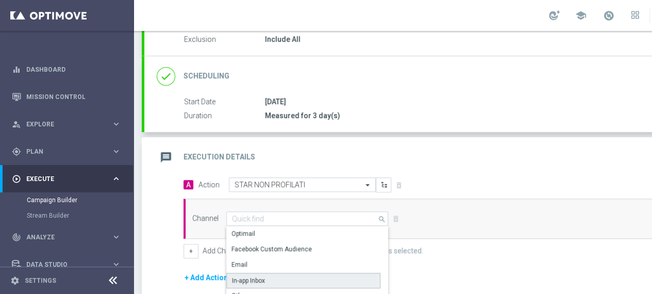
click at [278, 275] on div "In-app Inbox" at bounding box center [303, 279] width 154 height 15
type input "In-app Inbox"
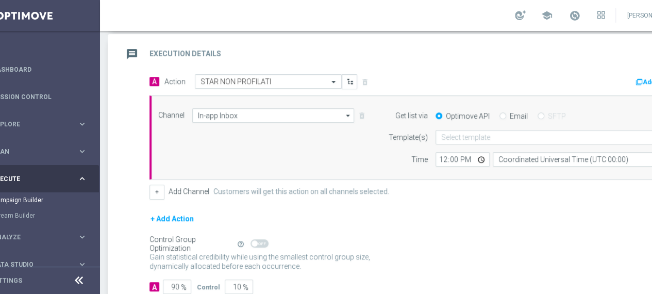
scroll to position [0, 108]
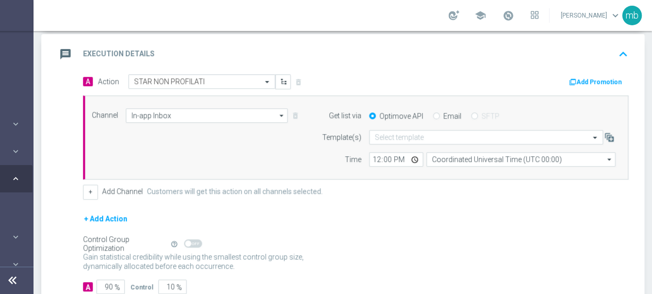
click at [590, 77] on button "Add Promotion" at bounding box center [596, 81] width 57 height 11
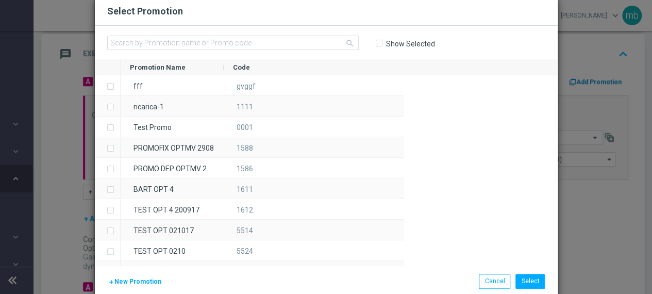
scroll to position [0, 100]
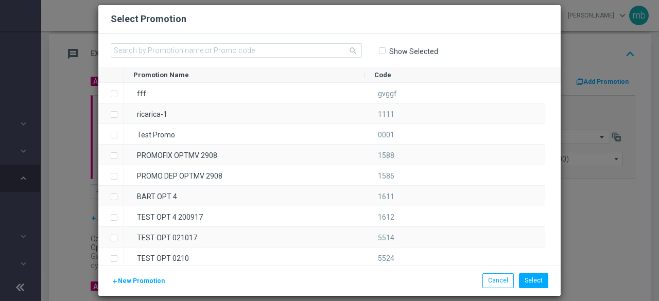
click at [129, 282] on span "New Promotion" at bounding box center [141, 281] width 47 height 7
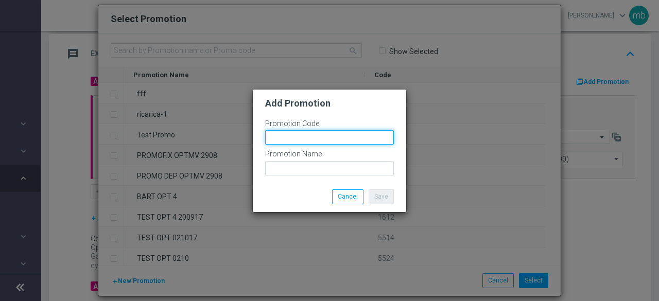
click at [299, 134] on input "text" at bounding box center [329, 137] width 129 height 14
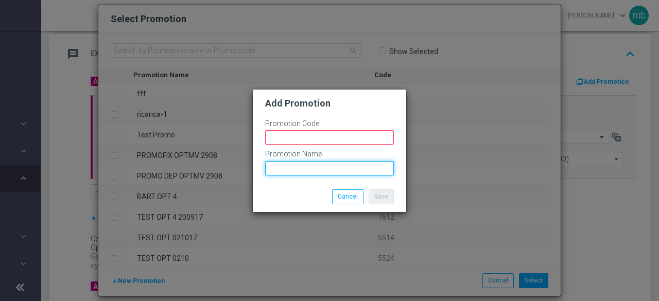
click at [280, 170] on input "text" at bounding box center [329, 168] width 129 height 14
paste input "PLAYBETSET 200S"
type input "PLAYBETSET 200S"
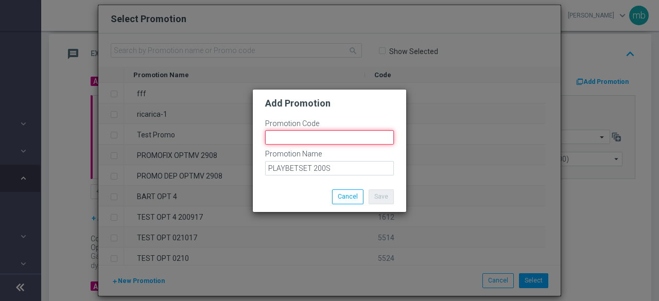
click at [280, 134] on input "text" at bounding box center [329, 137] width 129 height 14
paste input "335217"
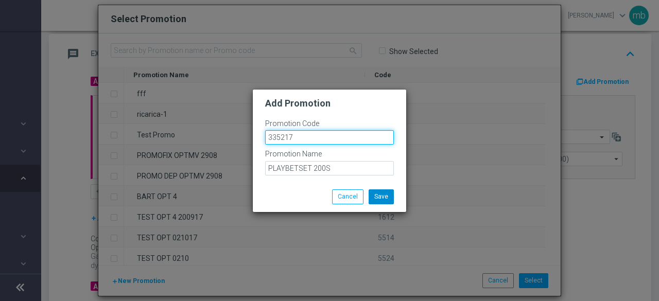
type input "335217"
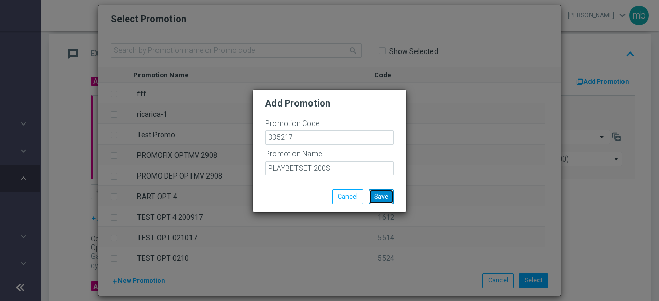
click at [381, 192] on button "Save" at bounding box center [381, 197] width 25 height 14
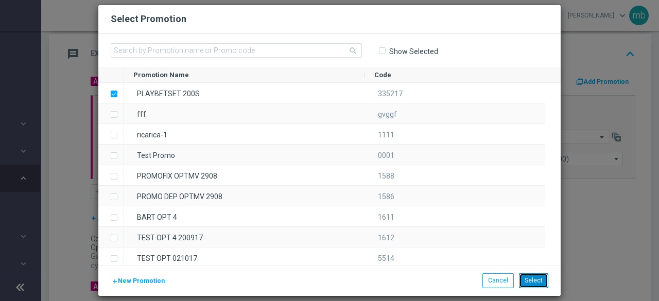
click at [532, 281] on button "Select" at bounding box center [533, 280] width 29 height 14
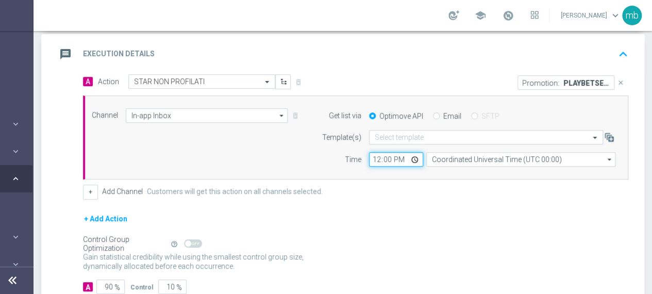
click at [413, 157] on input "12:00" at bounding box center [396, 159] width 54 height 14
type input "08:00"
click at [470, 208] on form "A Action Select action STAR NON PROFILATI delete_forever Promotion: PLAYBETSET …" at bounding box center [355, 183] width 545 height 219
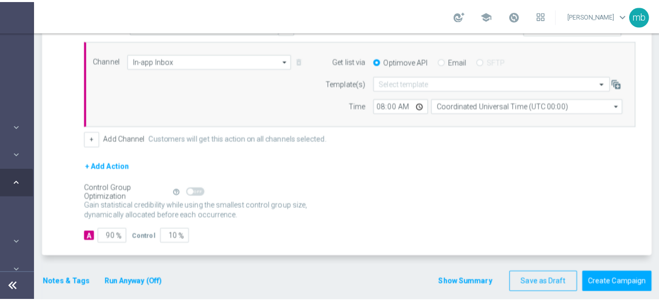
scroll to position [272, 0]
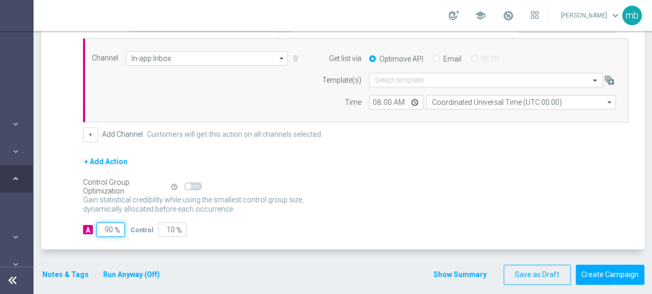
drag, startPoint x: 112, startPoint y: 226, endPoint x: 103, endPoint y: 226, distance: 9.3
click at [103, 226] on input "90" at bounding box center [110, 229] width 28 height 14
type input "1"
type input "99"
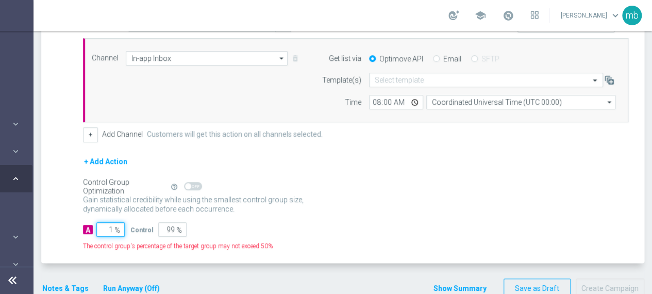
type input "10"
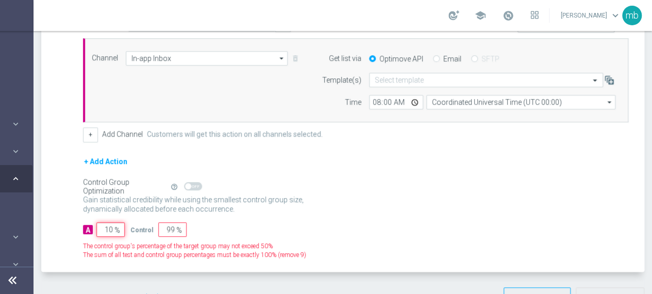
type input "90"
type input "100"
type input "0"
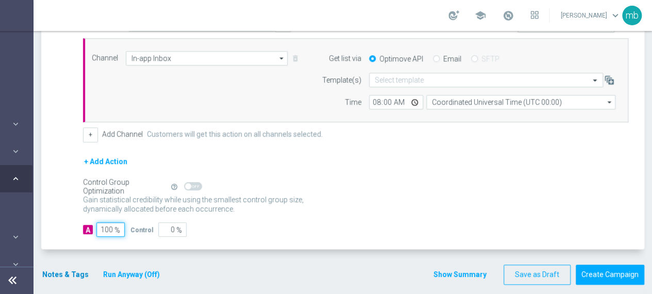
type input "100"
click at [59, 272] on button "Notes & Tags" at bounding box center [65, 274] width 48 height 13
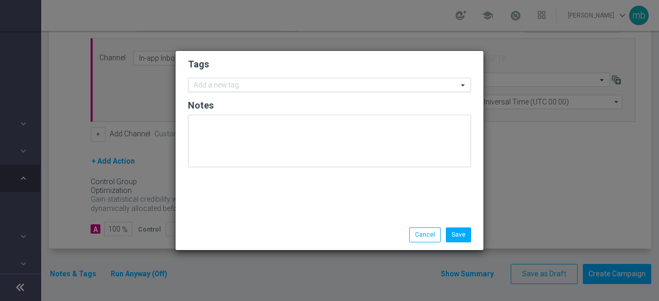
click at [220, 85] on input "text" at bounding box center [326, 85] width 264 height 9
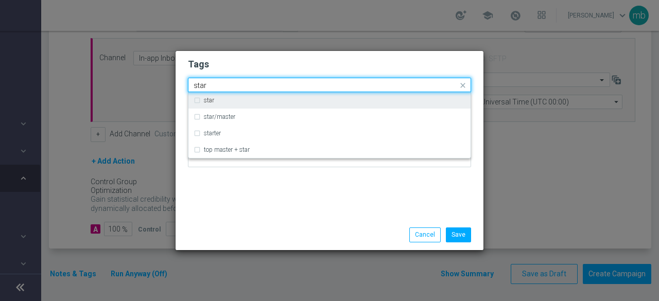
click at [207, 98] on label "star" at bounding box center [209, 100] width 10 height 6
type input "star"
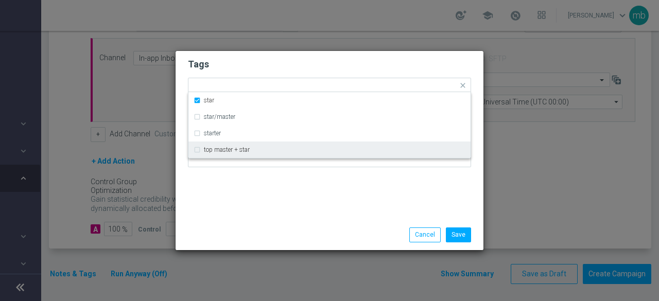
click at [228, 210] on div "Tags Quick find × star star star/master starter top master + star Notes" at bounding box center [330, 135] width 308 height 169
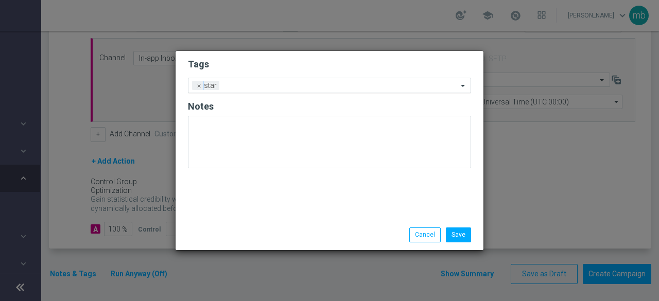
click at [259, 89] on input "text" at bounding box center [341, 86] width 234 height 9
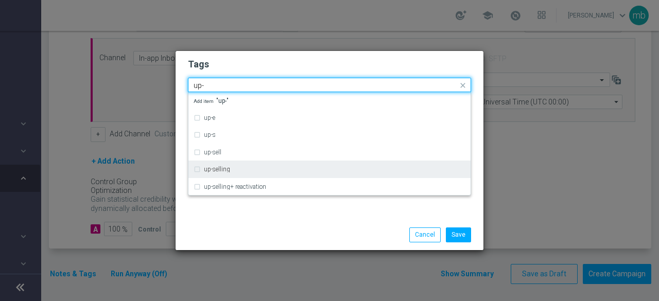
click at [225, 167] on label "up-selling" at bounding box center [217, 169] width 26 height 6
type input "up-"
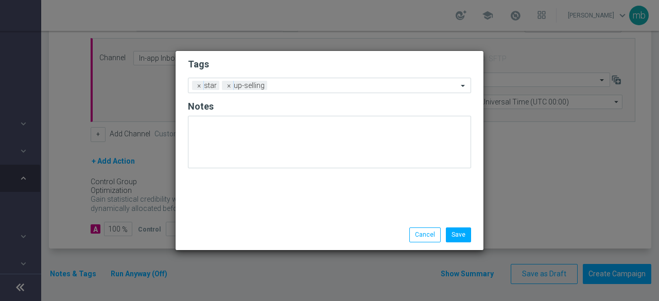
click at [235, 228] on div at bounding box center [229, 228] width 99 height 1
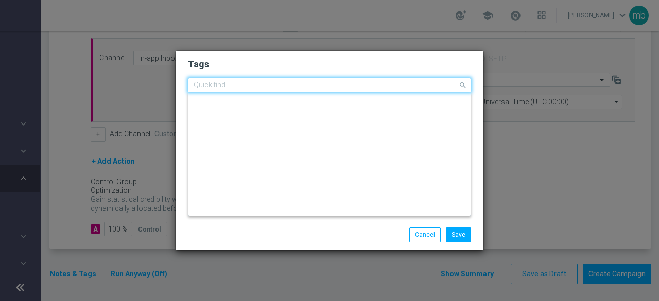
scroll to position [0, 0]
click at [312, 90] on input "text" at bounding box center [326, 85] width 264 height 9
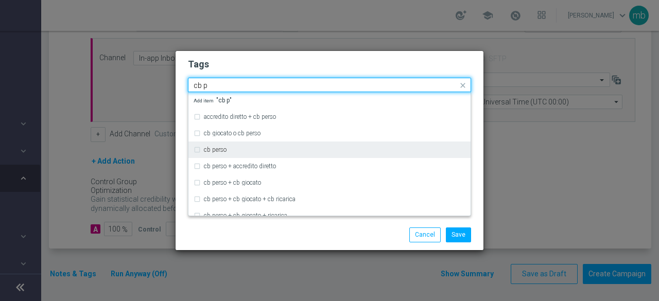
click at [256, 152] on div "cb perso" at bounding box center [335, 150] width 262 height 6
type input "cb p"
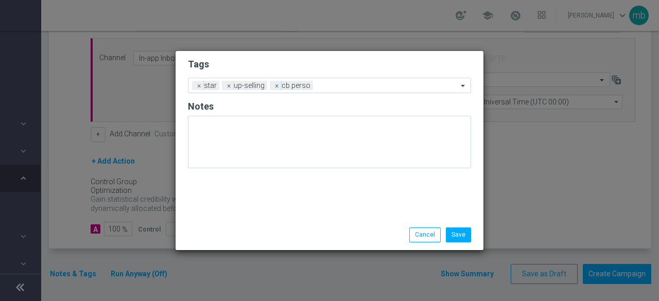
click at [287, 232] on div "Save Cancel" at bounding box center [379, 235] width 199 height 14
click at [380, 82] on input "text" at bounding box center [387, 86] width 141 height 9
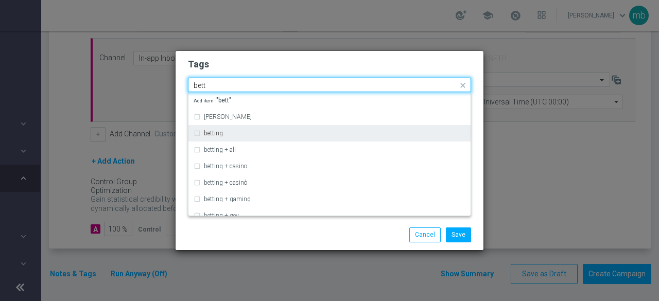
click at [238, 135] on div "betting" at bounding box center [335, 133] width 262 height 6
type input "bett"
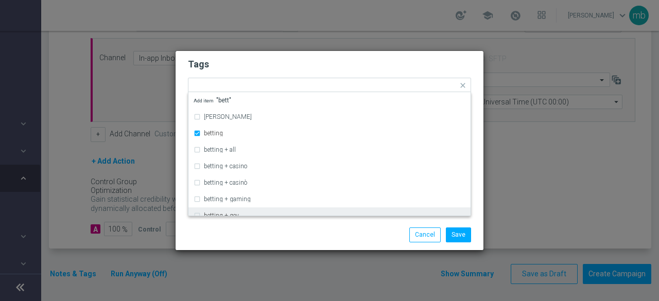
click at [273, 224] on div "Save Cancel" at bounding box center [330, 235] width 308 height 30
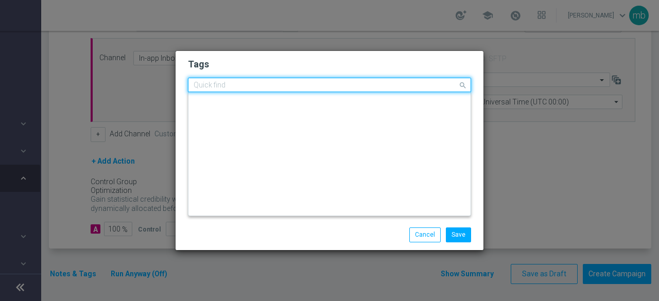
click at [415, 82] on input "text" at bounding box center [326, 85] width 264 height 9
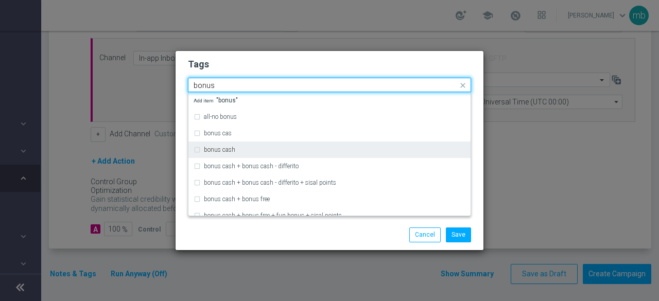
click at [286, 146] on div "bonus cash" at bounding box center [330, 150] width 272 height 16
type input "bonus"
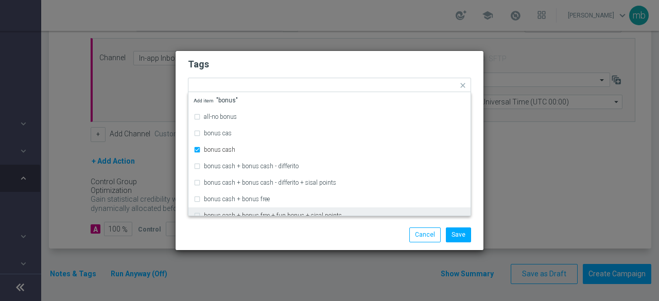
click at [294, 228] on div "Save Cancel" at bounding box center [379, 235] width 199 height 14
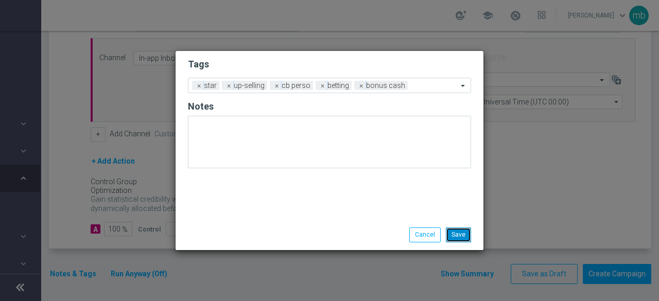
click at [461, 230] on button "Save" at bounding box center [458, 235] width 25 height 14
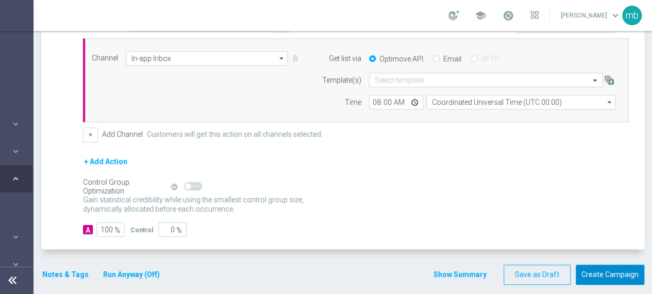
click at [594, 267] on button "Create Campaign" at bounding box center [609, 274] width 69 height 20
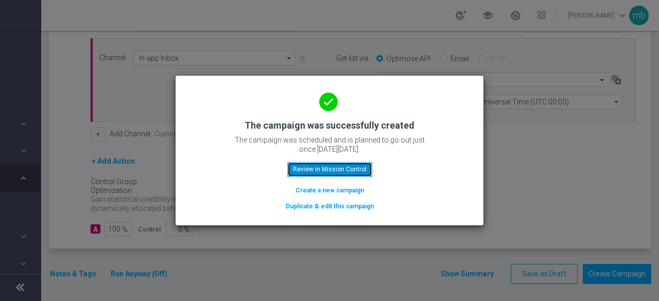
click at [357, 168] on button "Review in Mission Control" at bounding box center [329, 169] width 85 height 14
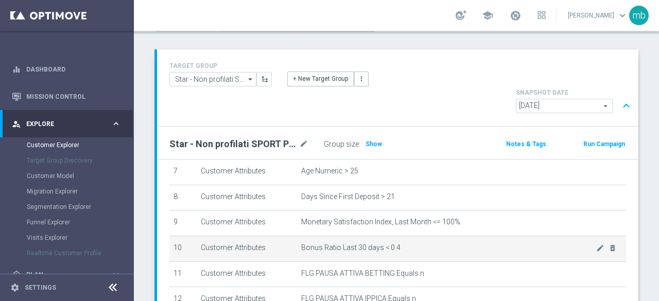
scroll to position [252, 0]
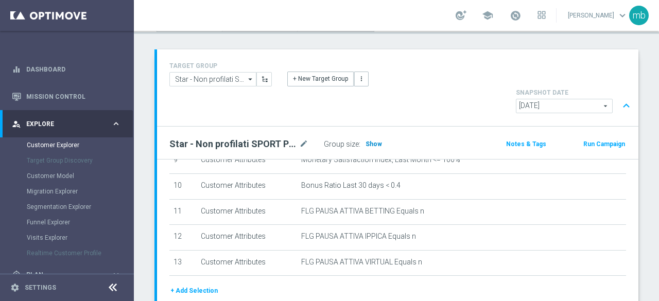
click at [373, 141] on span "Show" at bounding box center [374, 144] width 16 height 7
click at [519, 16] on span at bounding box center [515, 15] width 11 height 11
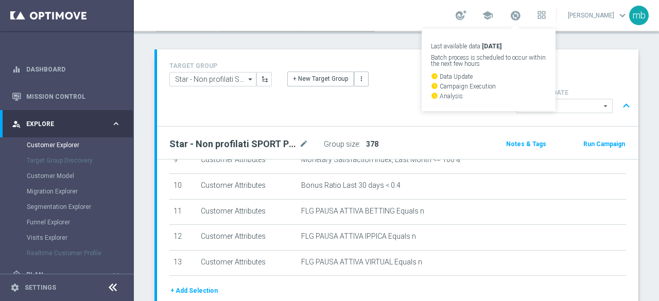
click at [387, 127] on div "Star - Non profilati SPORT PROMO MS1 1M (3m) mode_edit Group size : 378 Notes &…" at bounding box center [398, 143] width 482 height 32
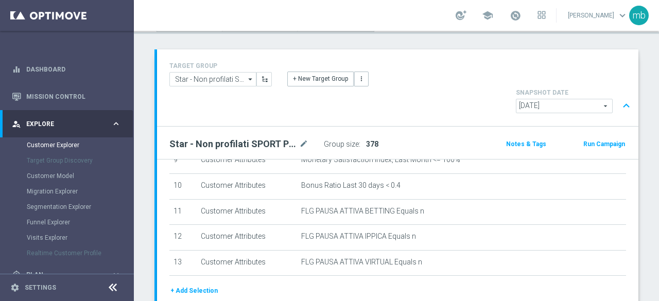
click at [53, 164] on div "Target Group Discovery" at bounding box center [80, 160] width 106 height 15
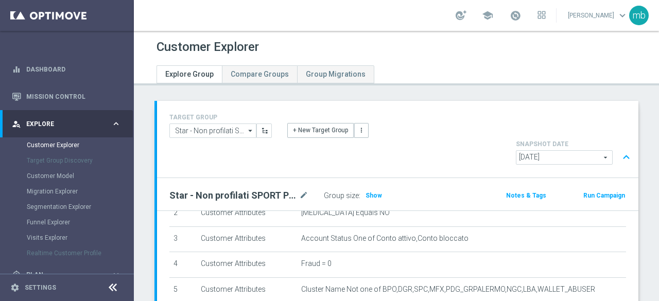
scroll to position [103, 0]
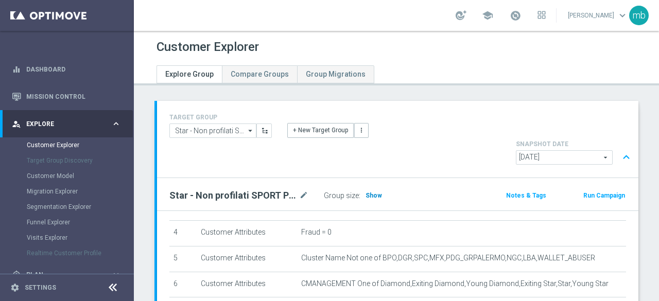
click at [372, 192] on span "Show" at bounding box center [374, 195] width 16 height 7
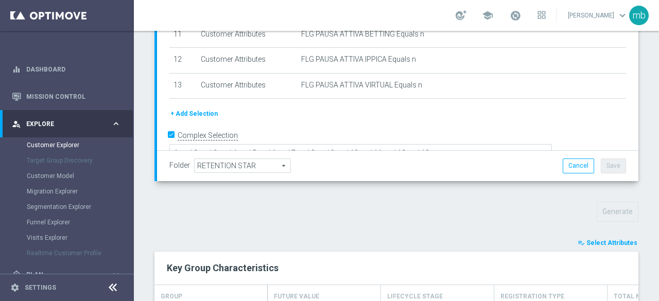
scroll to position [249, 0]
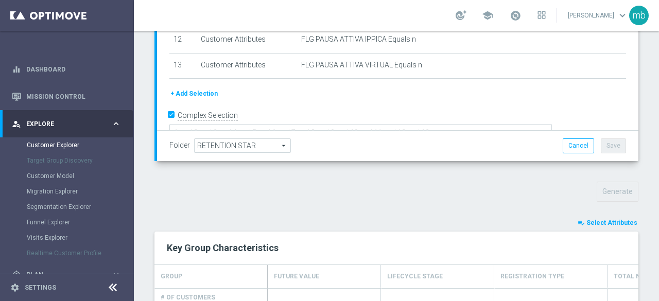
click at [606, 219] on span "Select Attributes" at bounding box center [612, 222] width 51 height 7
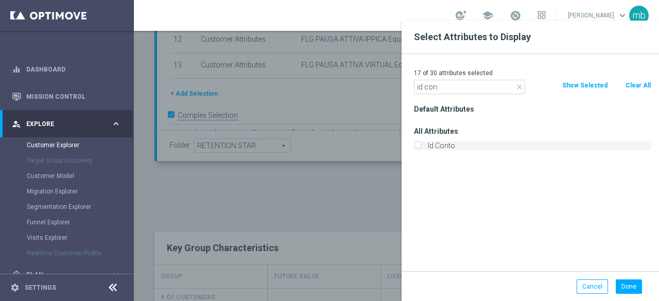
type input "id con"
click at [417, 146] on input "Id Conto" at bounding box center [417, 147] width 7 height 7
checkbox input "true"
click at [628, 285] on button "Done" at bounding box center [629, 287] width 26 height 14
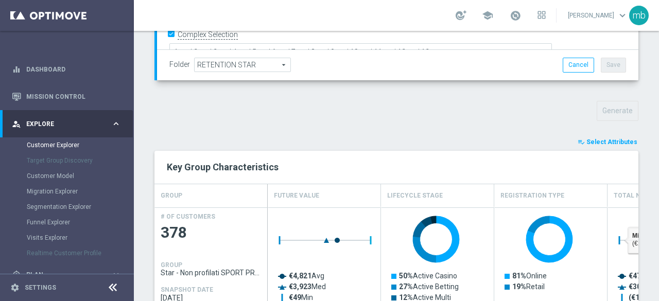
scroll to position [286, 0]
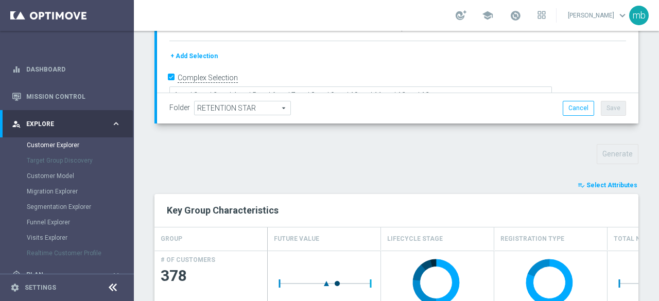
click at [595, 182] on span "Select Attributes" at bounding box center [612, 185] width 51 height 7
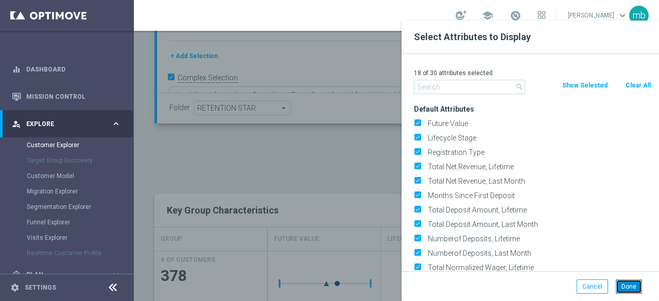
click at [630, 285] on button "Done" at bounding box center [629, 287] width 26 height 14
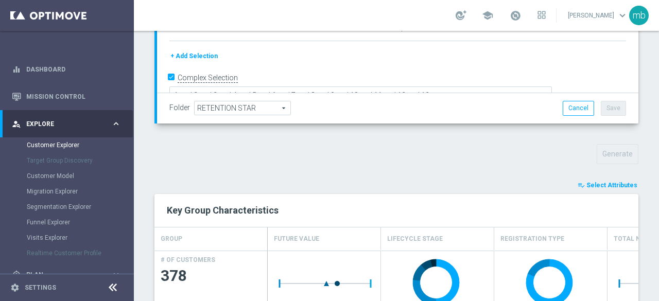
scroll to position [441, 0]
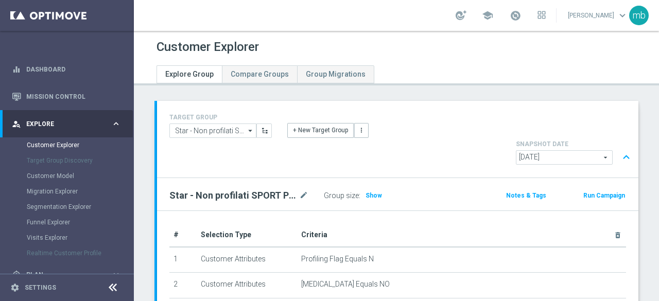
scroll to position [155, 0]
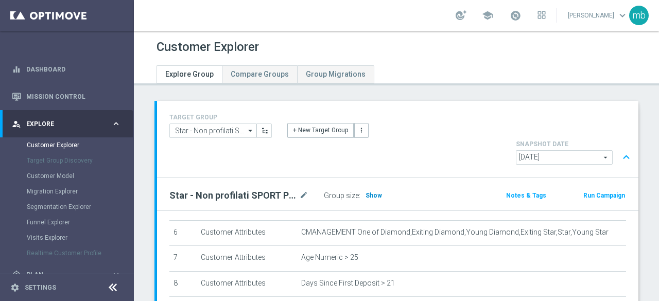
click at [376, 192] on span "Show" at bounding box center [374, 195] width 16 height 7
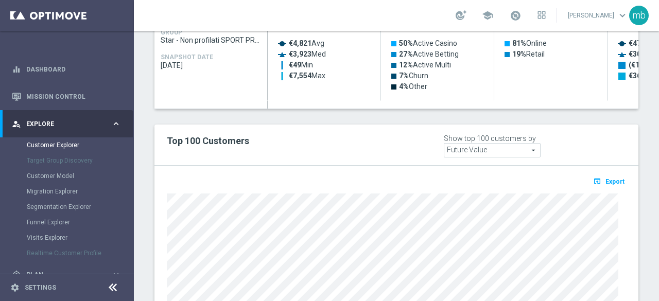
scroll to position [609, 0]
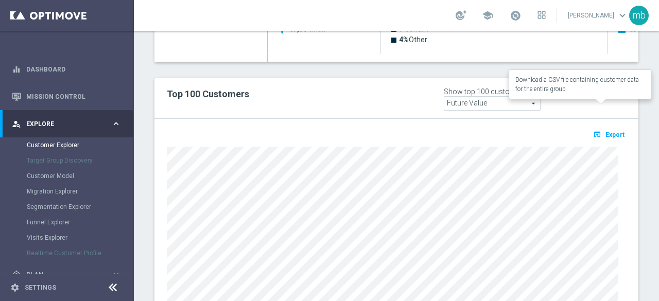
click at [611, 131] on span "Export" at bounding box center [615, 134] width 19 height 7
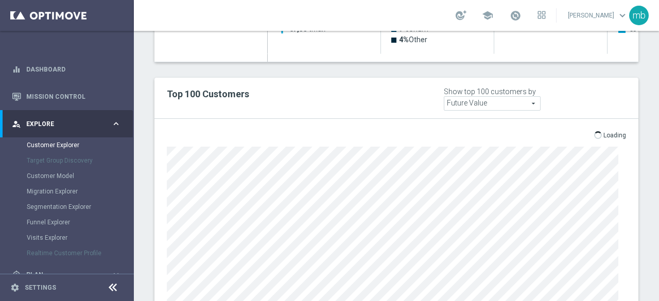
scroll to position [675, 0]
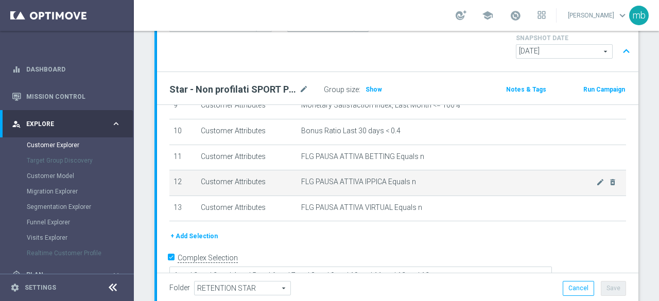
scroll to position [206, 0]
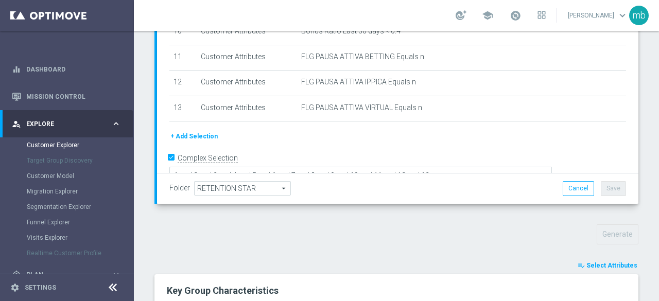
click at [598, 262] on span "Select Attributes" at bounding box center [612, 265] width 51 height 7
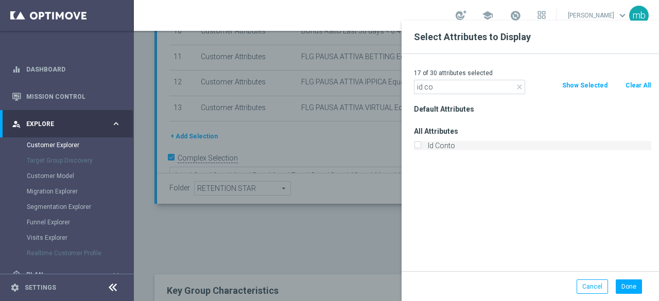
type input "id co"
click at [419, 148] on input "Id Conto" at bounding box center [417, 147] width 7 height 7
checkbox input "true"
click at [632, 286] on button "Done" at bounding box center [629, 287] width 26 height 14
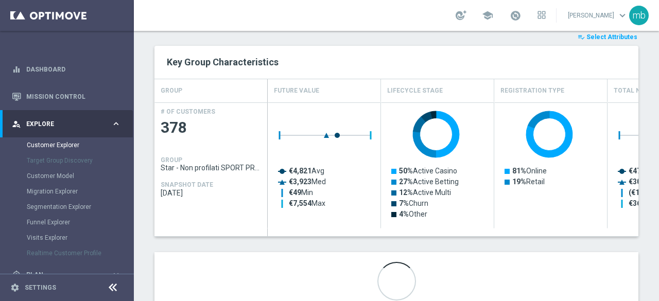
scroll to position [441, 0]
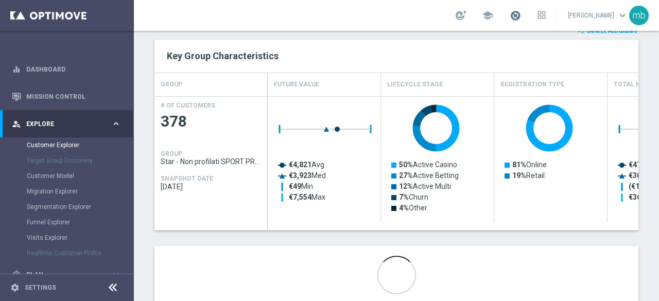
click at [516, 15] on span at bounding box center [515, 15] width 11 height 11
